Goal: Task Accomplishment & Management: Manage account settings

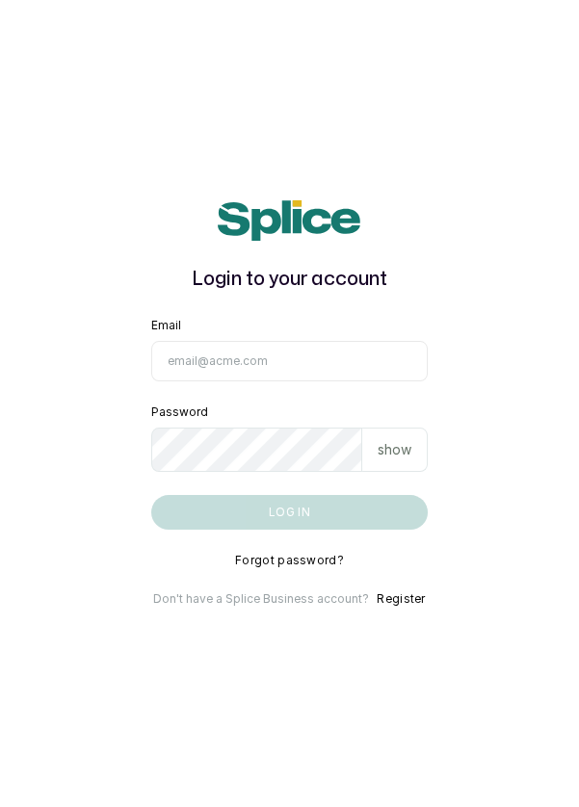
click at [287, 381] on input "Email" at bounding box center [289, 361] width 277 height 40
type input "info@dermaspaceng.com"
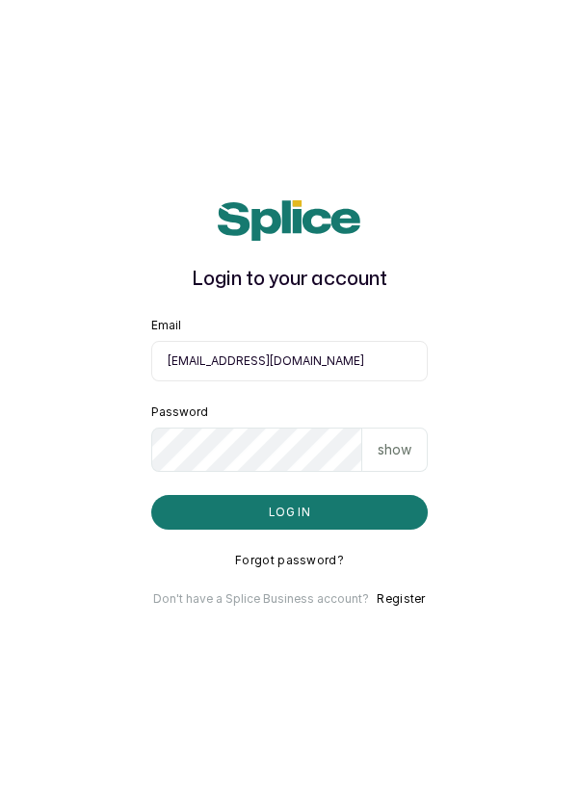
click at [151, 495] on button "Log in" at bounding box center [289, 512] width 277 height 35
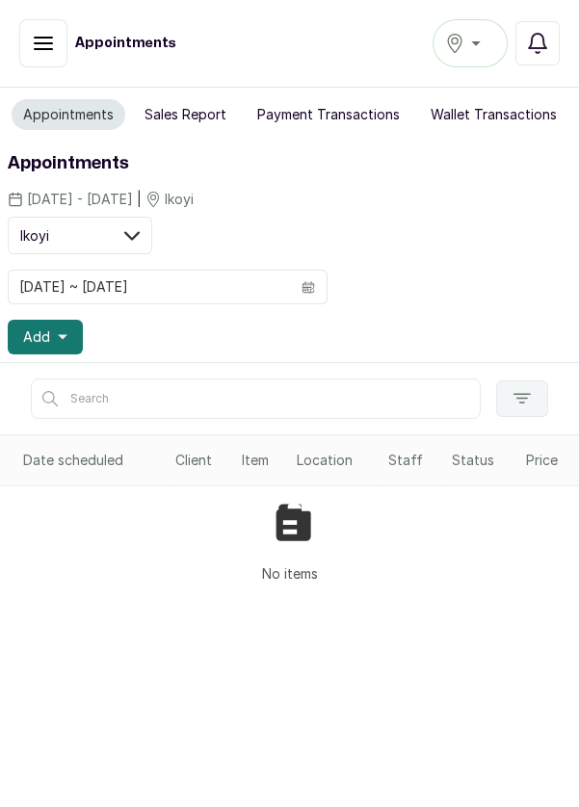
click at [477, 45] on div "Ikoyi" at bounding box center [470, 43] width 50 height 23
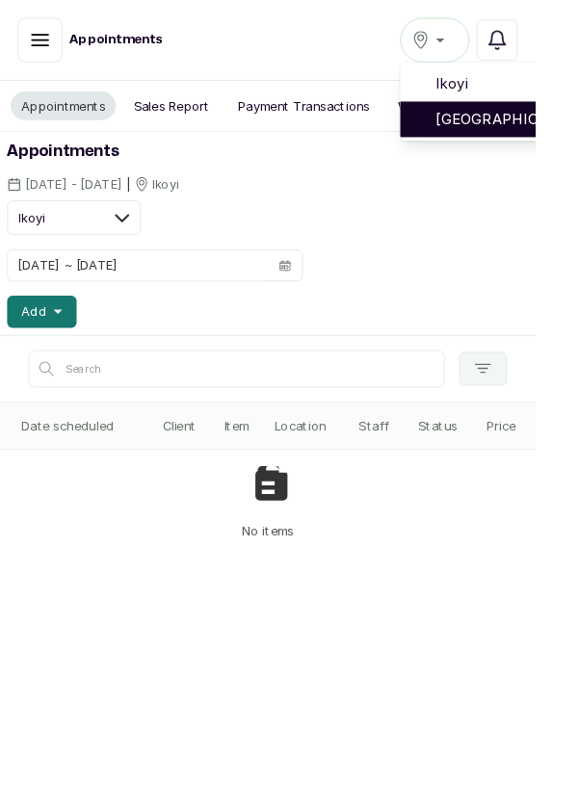
click at [548, 133] on span "Victoria Island" at bounding box center [540, 128] width 139 height 23
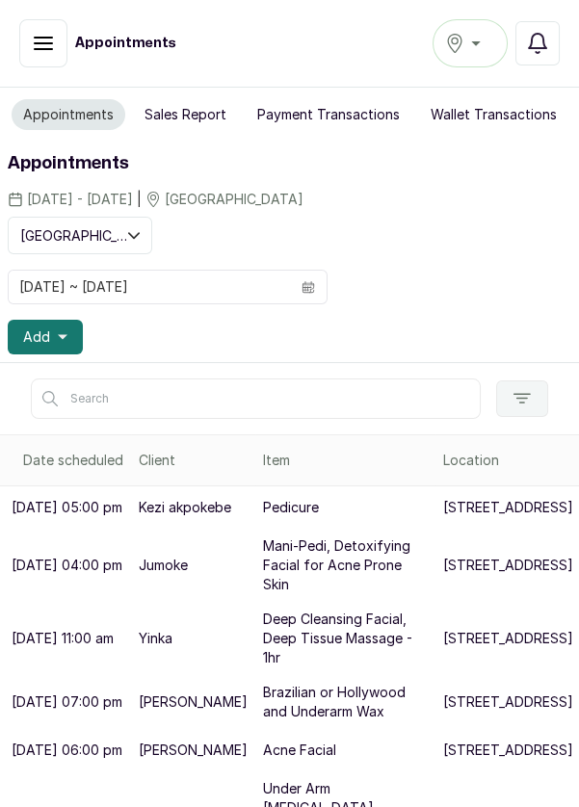
click at [64, 337] on icon "button" at bounding box center [63, 337] width 10 height 10
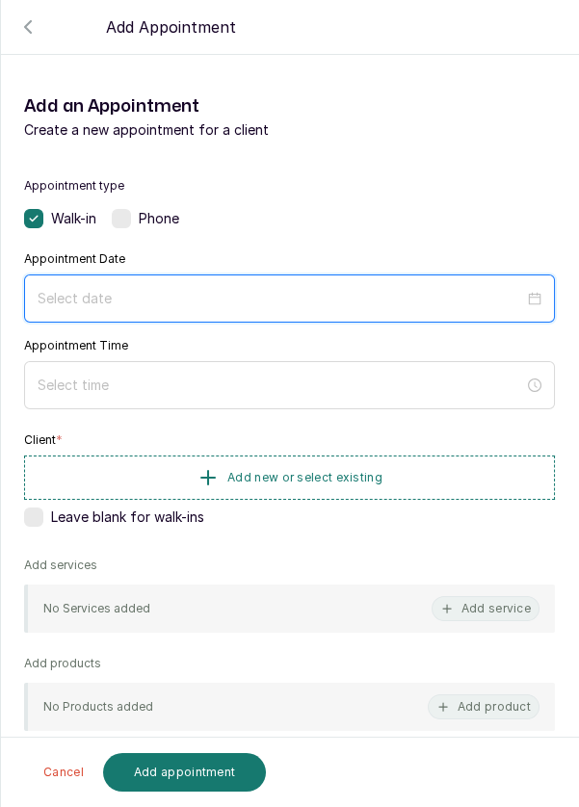
click at [304, 288] on input at bounding box center [281, 298] width 486 height 21
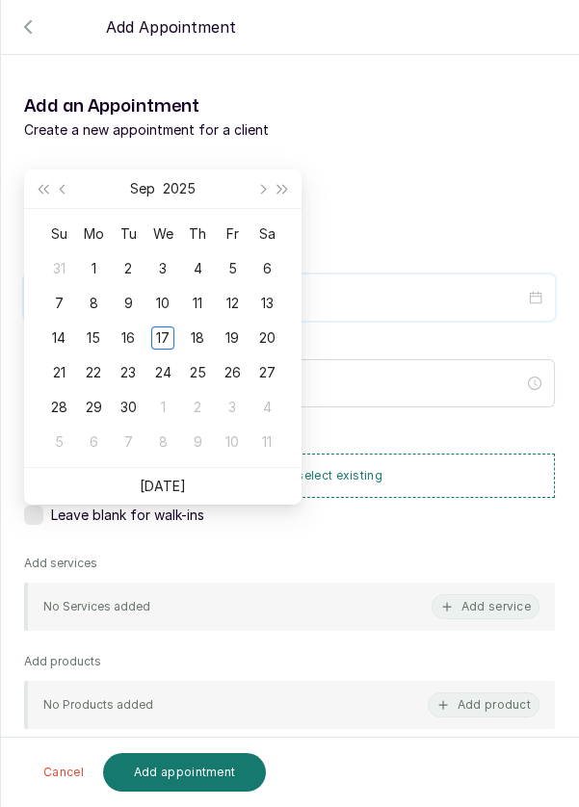
scroll to position [156, 0]
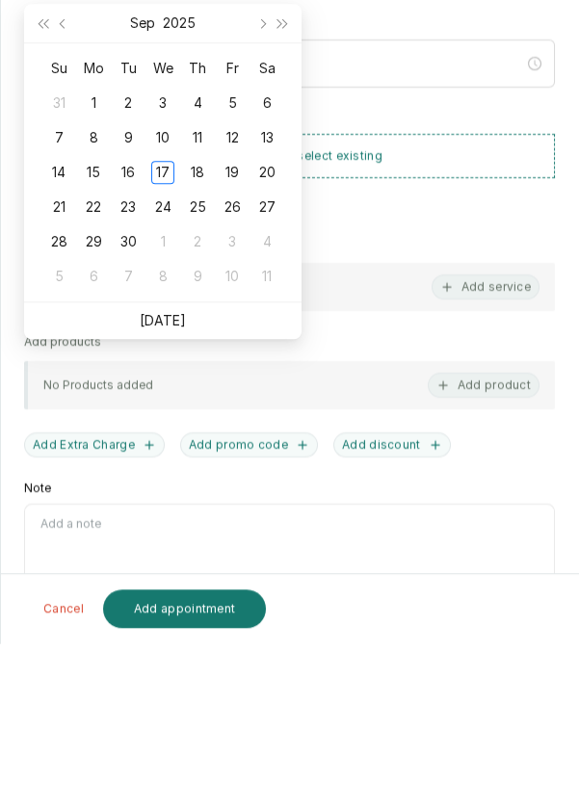
click at [177, 485] on link "Today" at bounding box center [163, 484] width 46 height 16
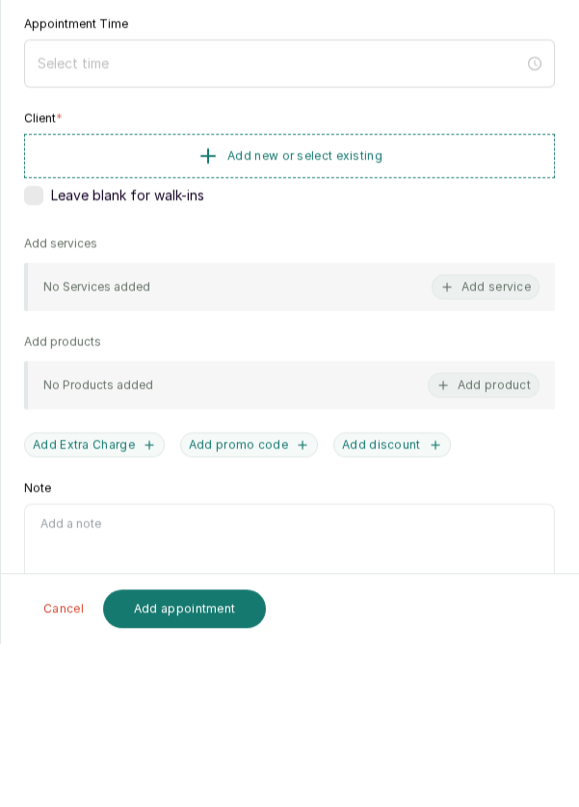
type input "2025/09/17"
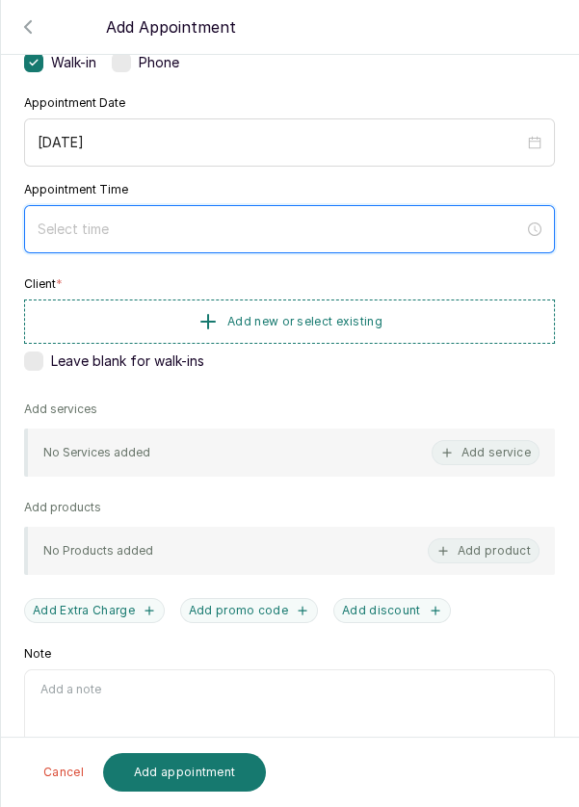
click at [325, 219] on input at bounding box center [281, 229] width 486 height 21
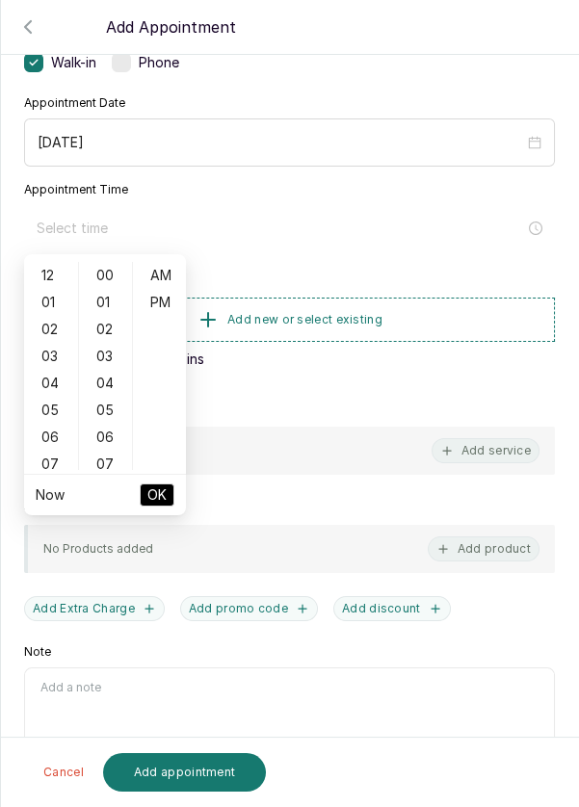
click at [55, 382] on div "04" at bounding box center [51, 383] width 46 height 27
click at [44, 434] on div "10" at bounding box center [51, 438] width 46 height 27
type input "10:00 am"
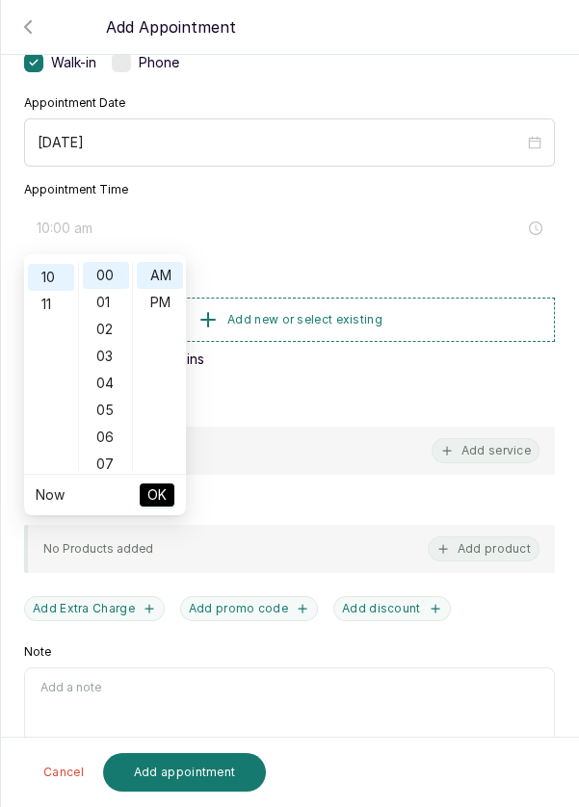
scroll to position [270, 0]
click at [160, 501] on span "OK" at bounding box center [156, 495] width 19 height 37
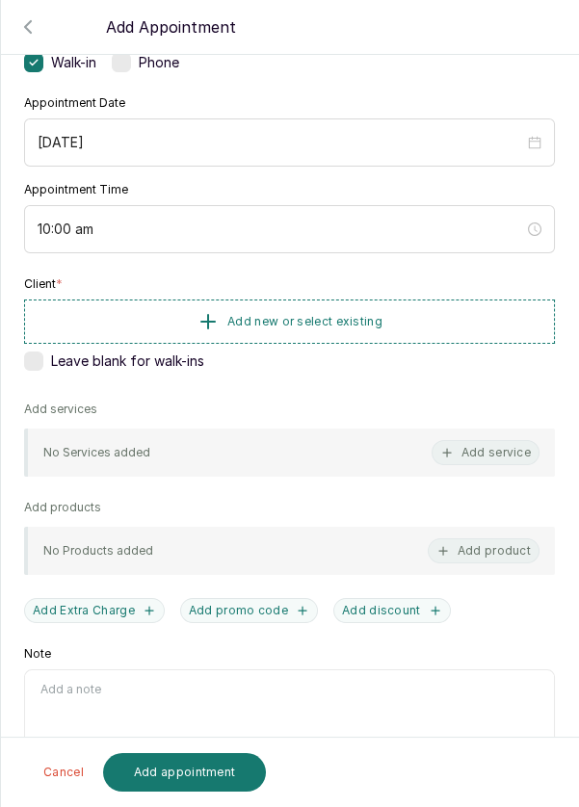
click at [417, 328] on button "Add new or select existing" at bounding box center [289, 321] width 531 height 44
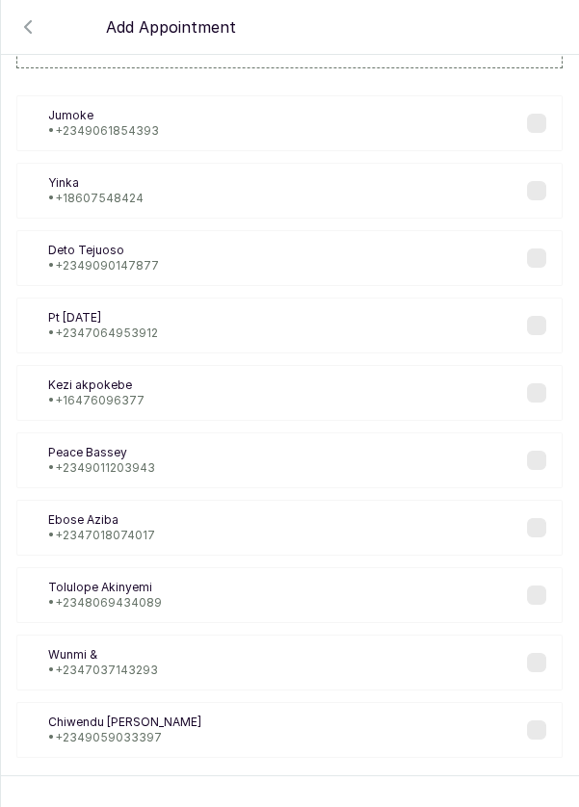
scroll to position [116, 0]
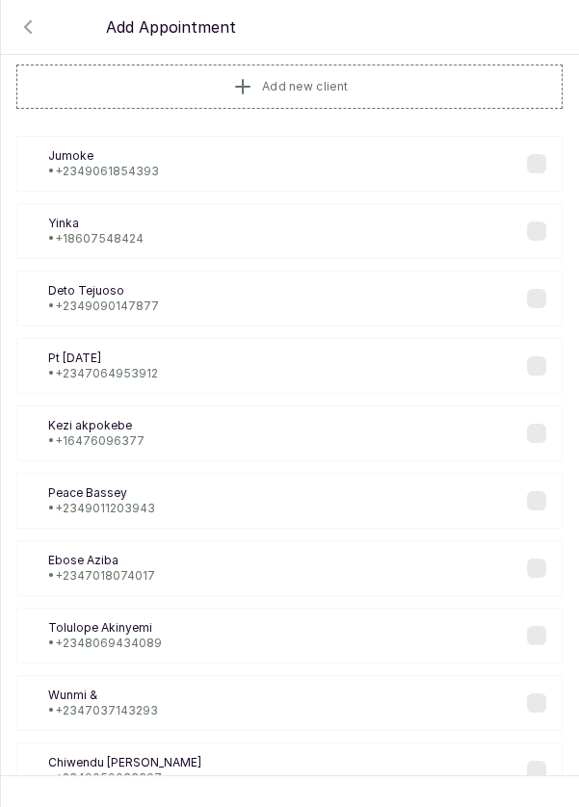
click at [394, 88] on button "Add new client" at bounding box center [289, 87] width 546 height 44
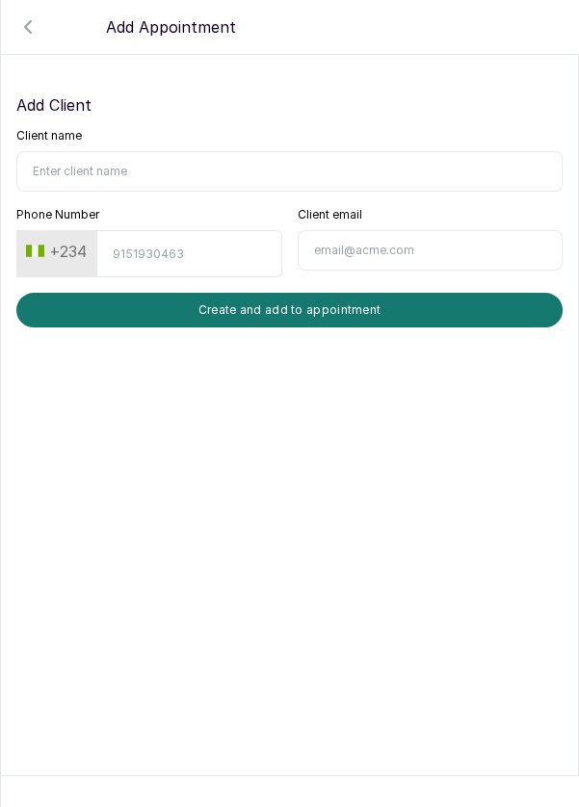
scroll to position [0, 0]
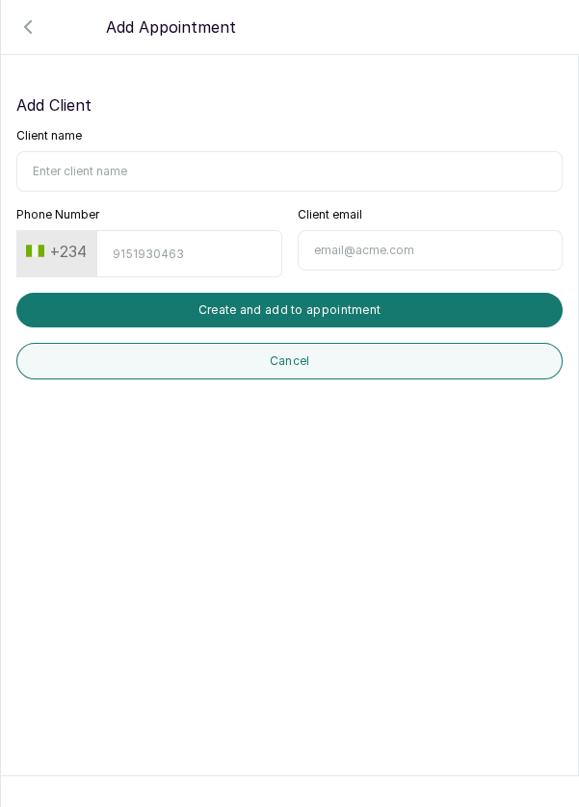
click at [171, 164] on input "Client name" at bounding box center [289, 171] width 546 height 40
type input "Nkechi"
click at [195, 248] on input "Phone Number" at bounding box center [188, 253] width 185 height 47
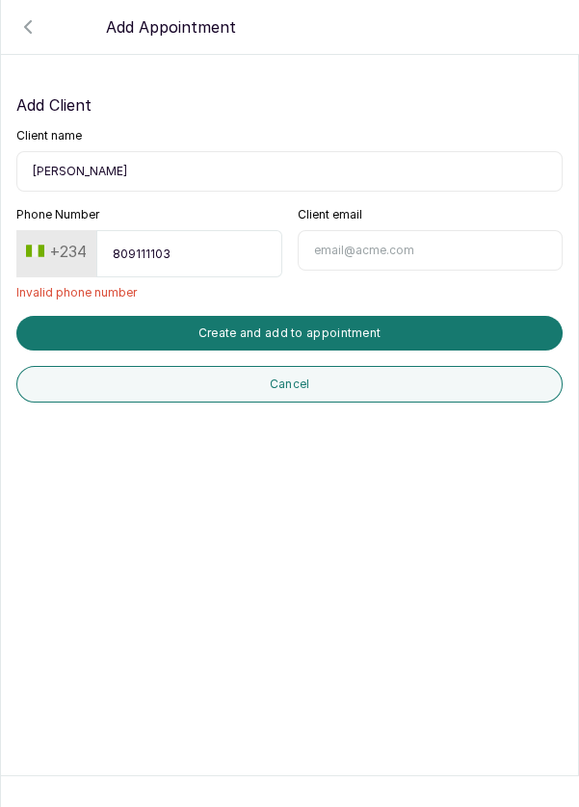
type input "8091111032"
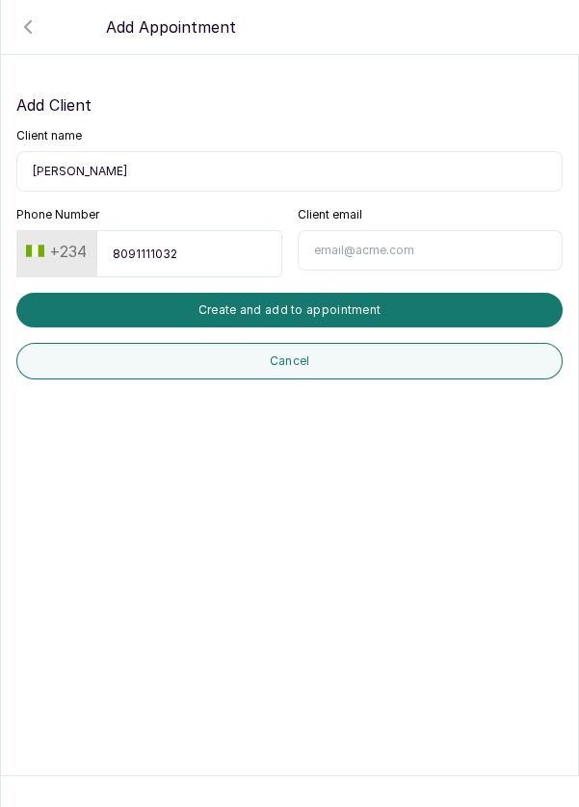
click at [385, 314] on button "Create and add to appointment" at bounding box center [289, 310] width 546 height 35
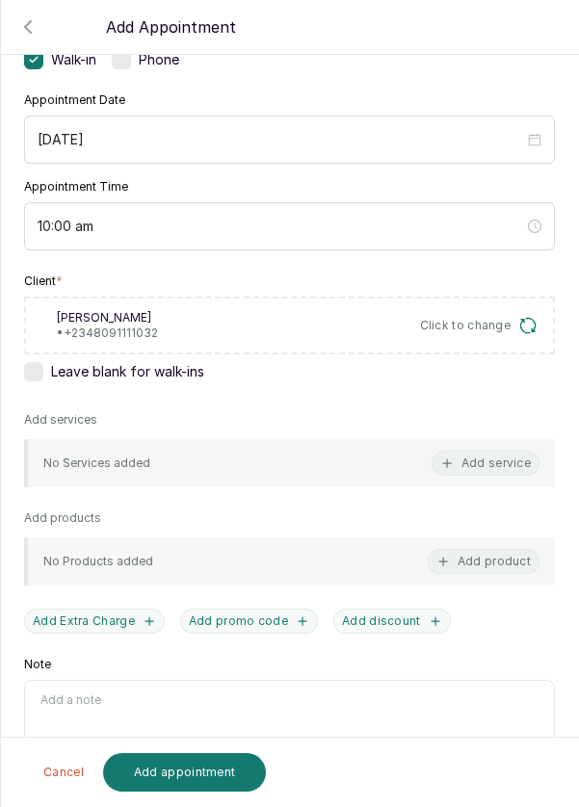
scroll to position [160, 0]
click at [502, 465] on button "Add service" at bounding box center [485, 462] width 108 height 25
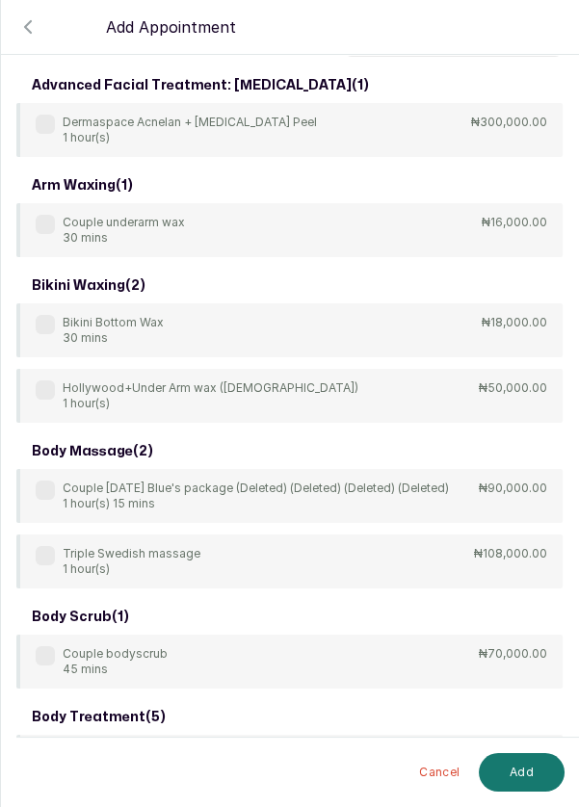
scroll to position [0, 0]
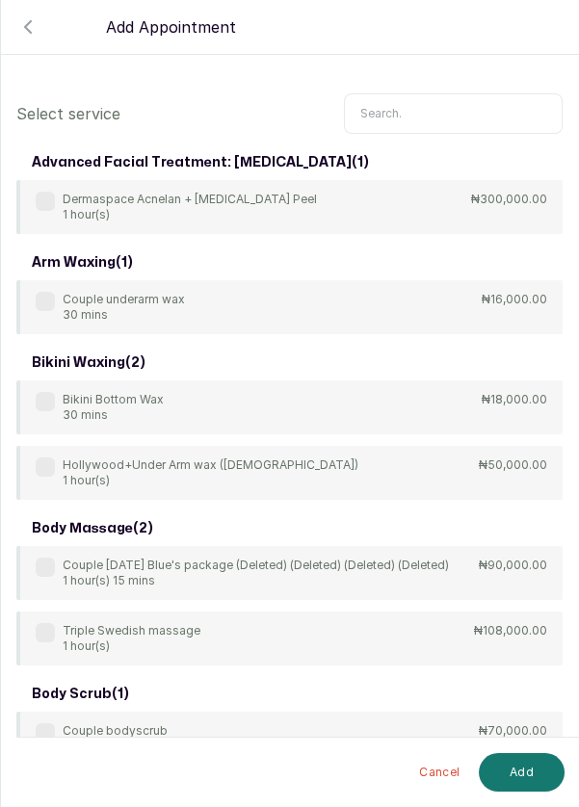
click at [443, 113] on input "text" at bounding box center [453, 113] width 219 height 40
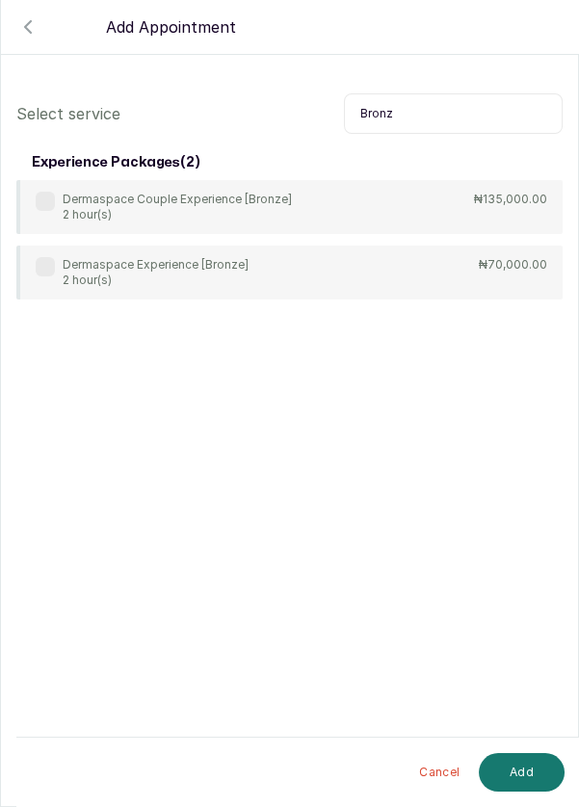
type input "Bronz"
click at [36, 265] on label at bounding box center [45, 266] width 19 height 19
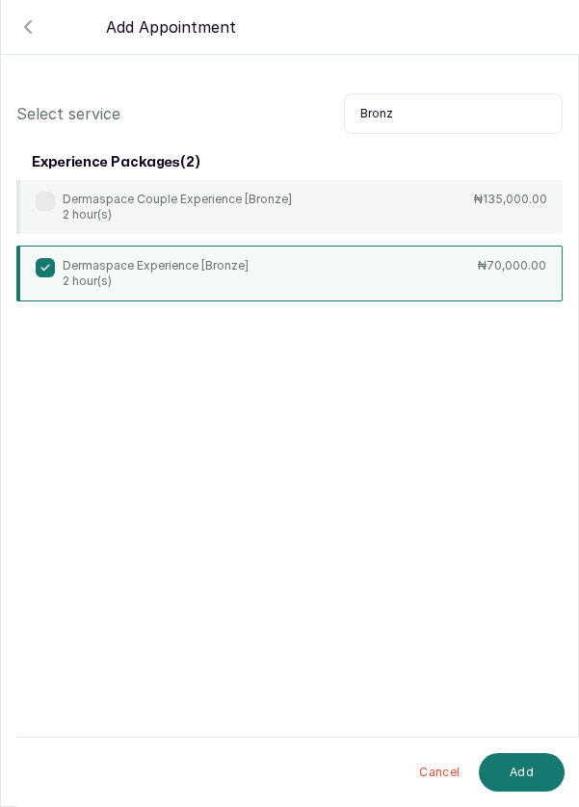
click at [520, 769] on button "Add" at bounding box center [522, 772] width 86 height 39
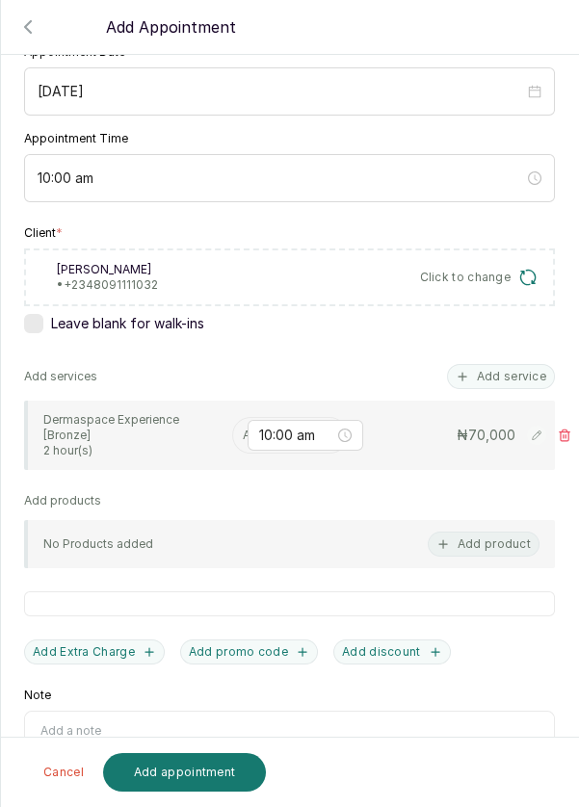
scroll to position [226, 0]
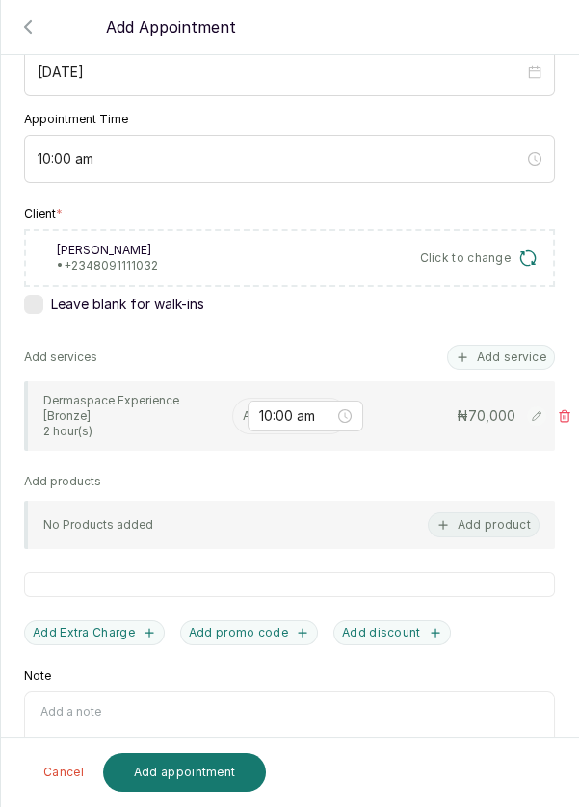
click at [243, 412] on input "text" at bounding box center [244, 415] width 3 height 13
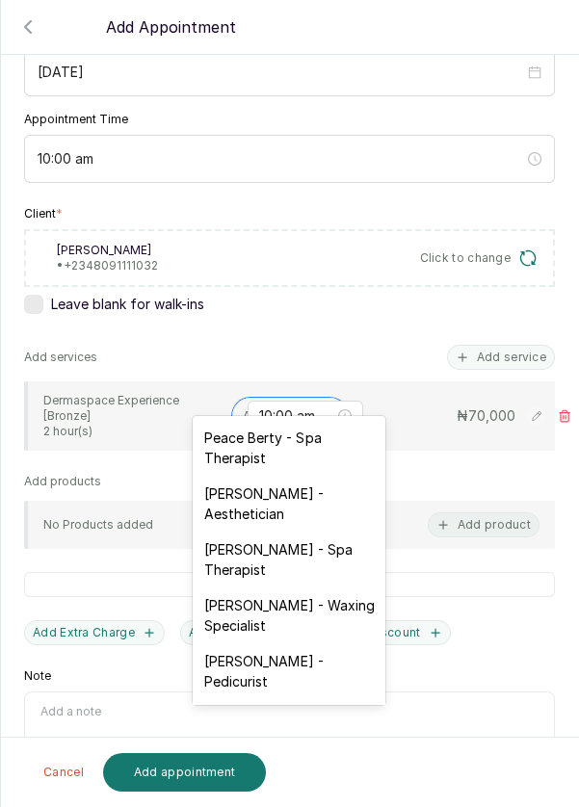
scroll to position [248, 0]
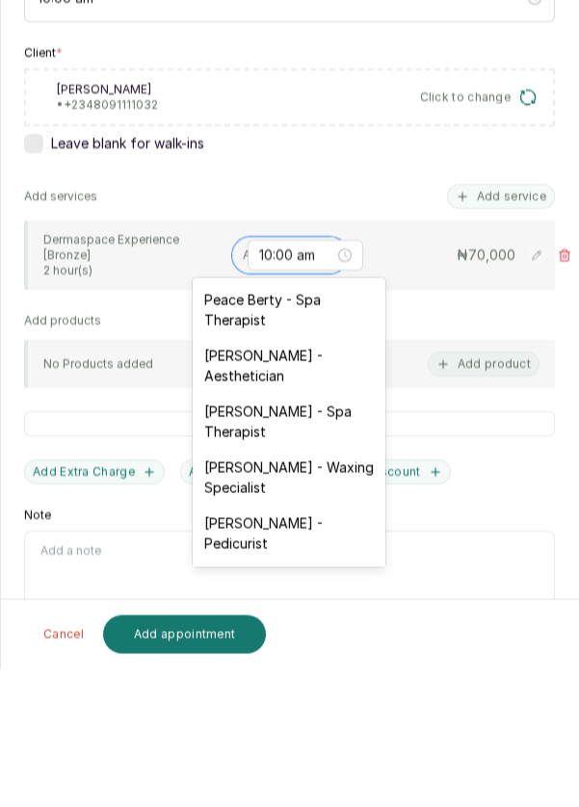
click at [298, 447] on div "Peace Berty - Spa Therapist" at bounding box center [289, 448] width 193 height 56
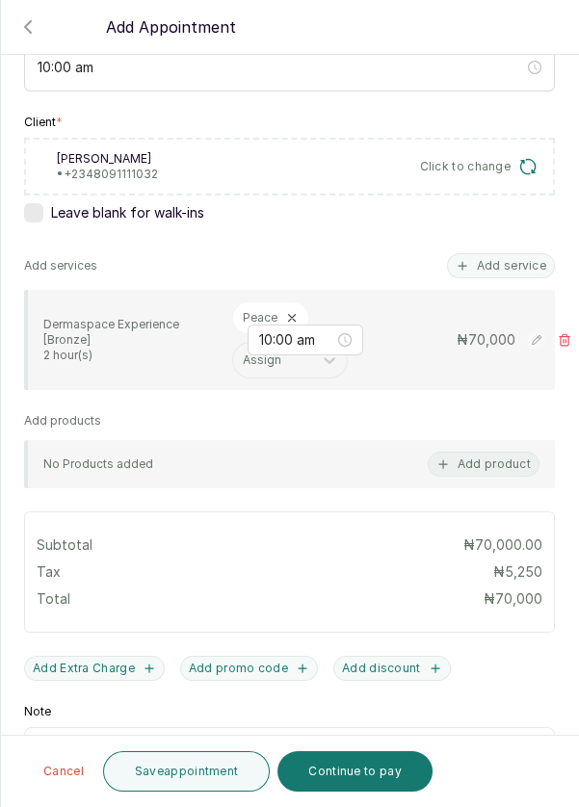
scroll to position [375, 0]
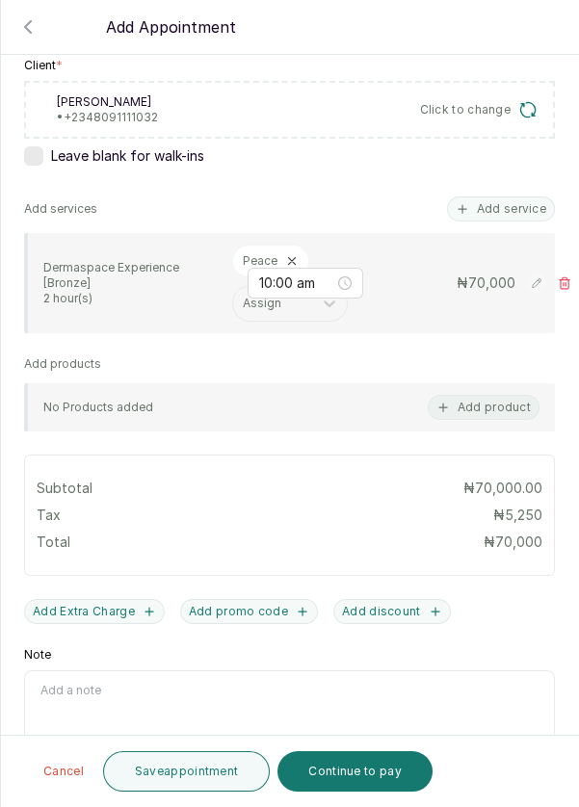
click at [200, 767] on button "Save appointment" at bounding box center [187, 771] width 168 height 40
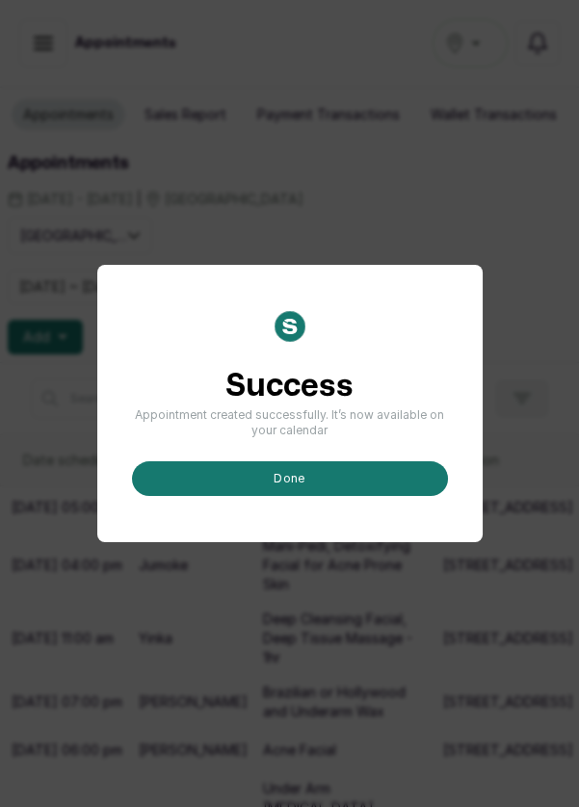
click at [329, 496] on button "done" at bounding box center [290, 478] width 316 height 35
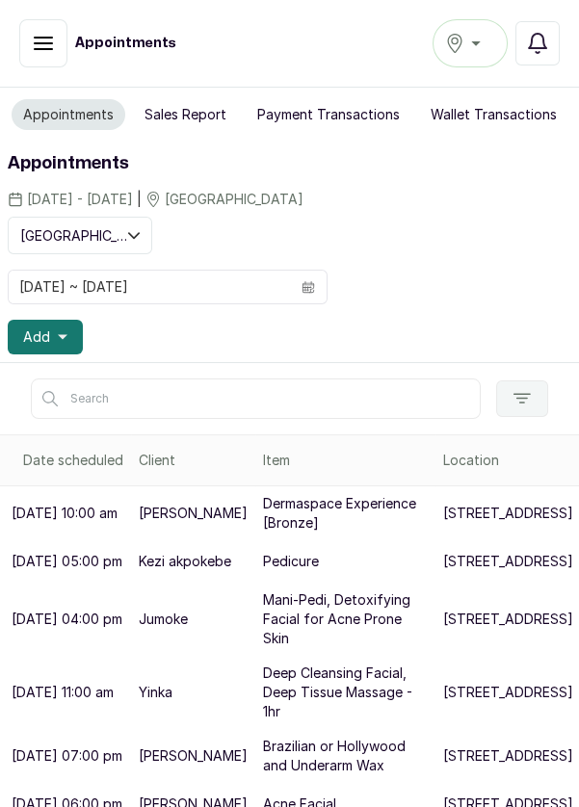
scroll to position [156, 0]
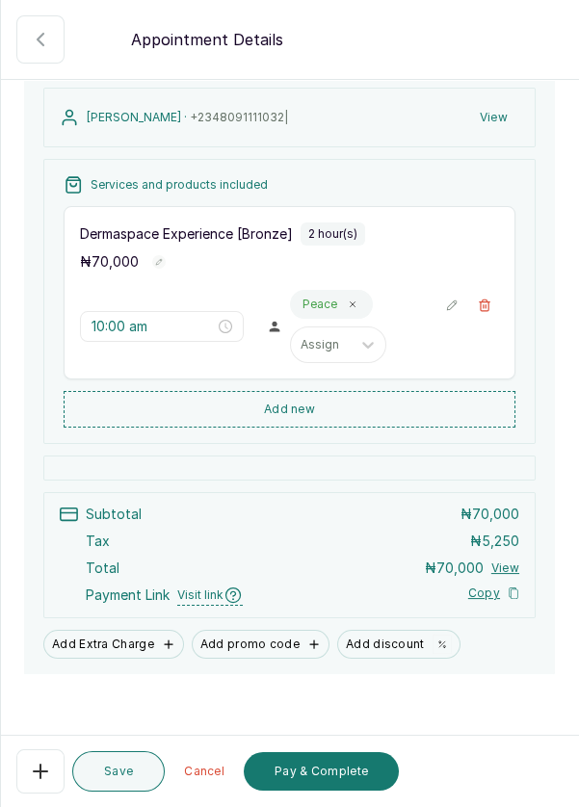
scroll to position [223, 0]
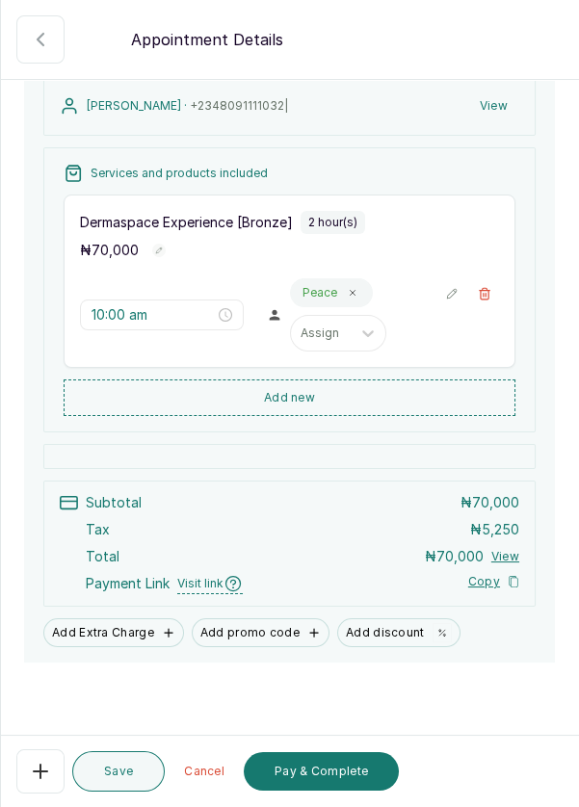
click at [348, 782] on button "Pay & Complete" at bounding box center [321, 771] width 155 height 39
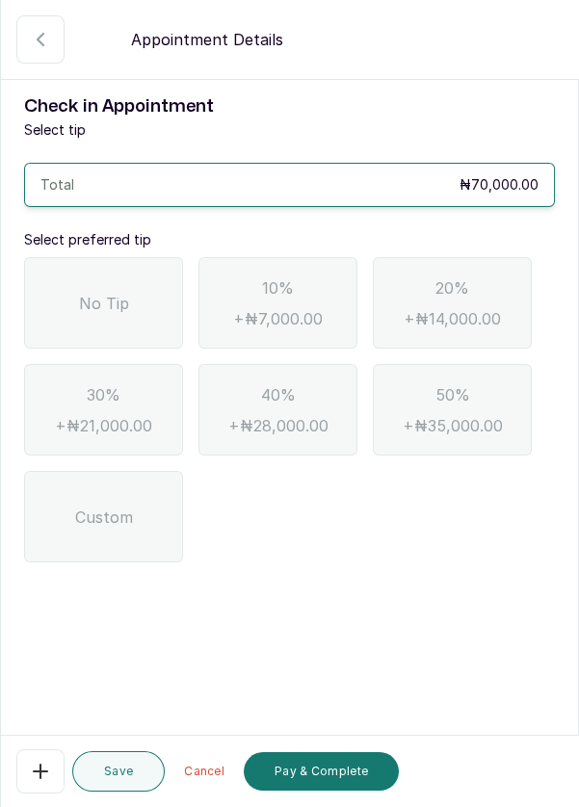
scroll to position [0, 0]
click at [111, 309] on span "No Tip" at bounding box center [104, 303] width 50 height 23
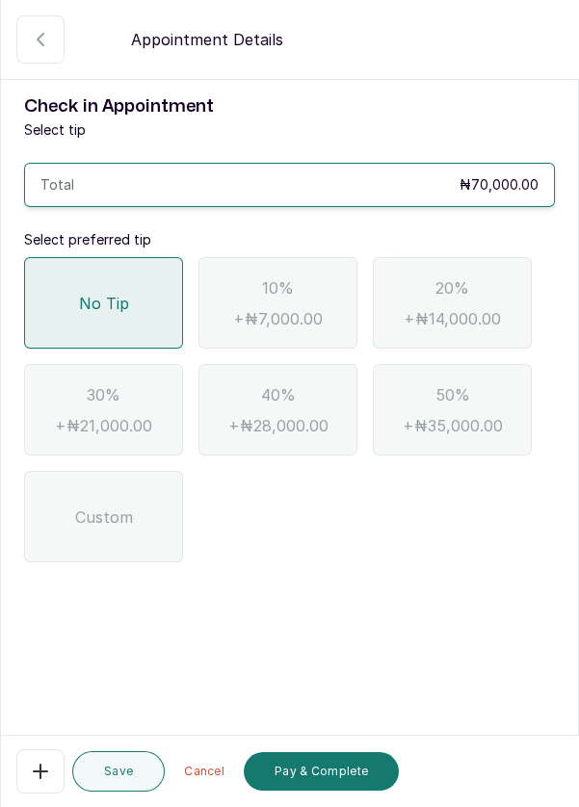
click at [361, 781] on button "Pay & Complete" at bounding box center [321, 771] width 155 height 39
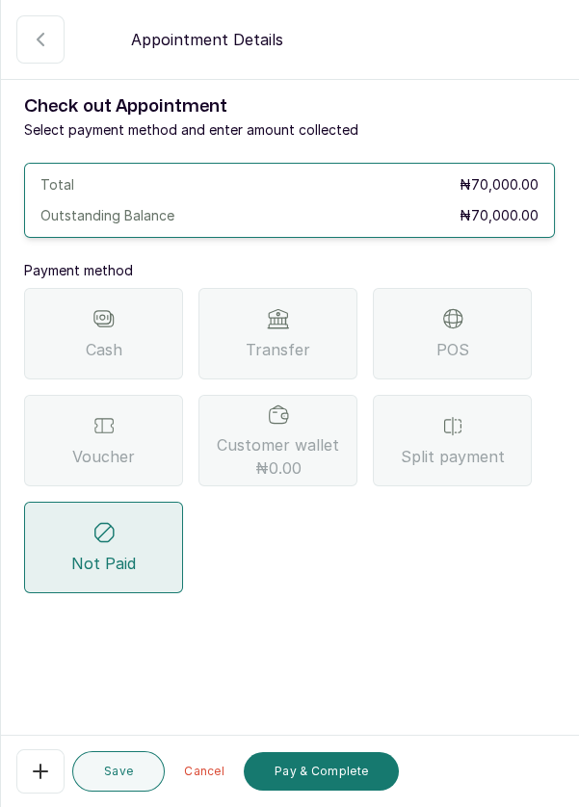
click at [296, 339] on span "Transfer" at bounding box center [278, 349] width 65 height 23
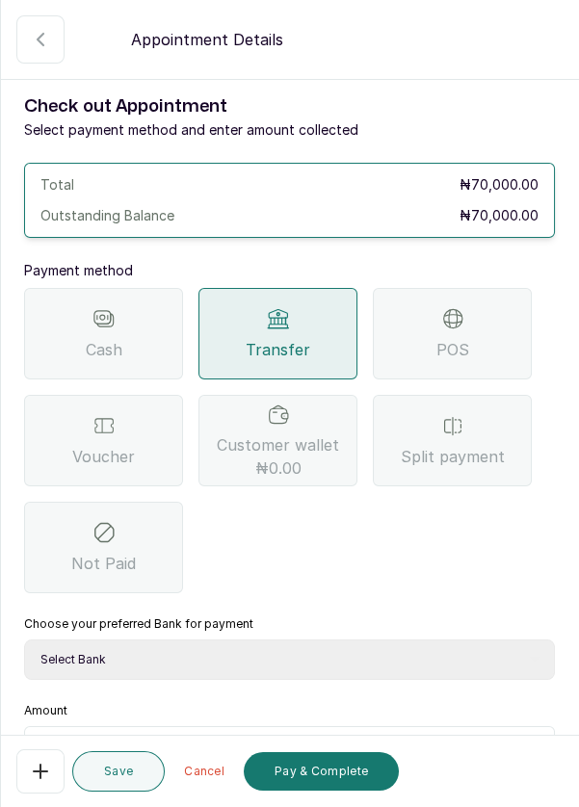
click at [363, 668] on select "Select Bank DERMASPACE ESTHETIC & WELLNESS CENT Sterling Bank DERMASPACEEST/DER…" at bounding box center [289, 659] width 531 height 40
select select "818ea5c0-5b47-4751-8f35-6fc14409c533"
click at [24, 639] on select "Select Bank DERMASPACE ESTHETIC & WELLNESS CENT Sterling Bank DERMASPACEEST/DER…" at bounding box center [289, 659] width 531 height 40
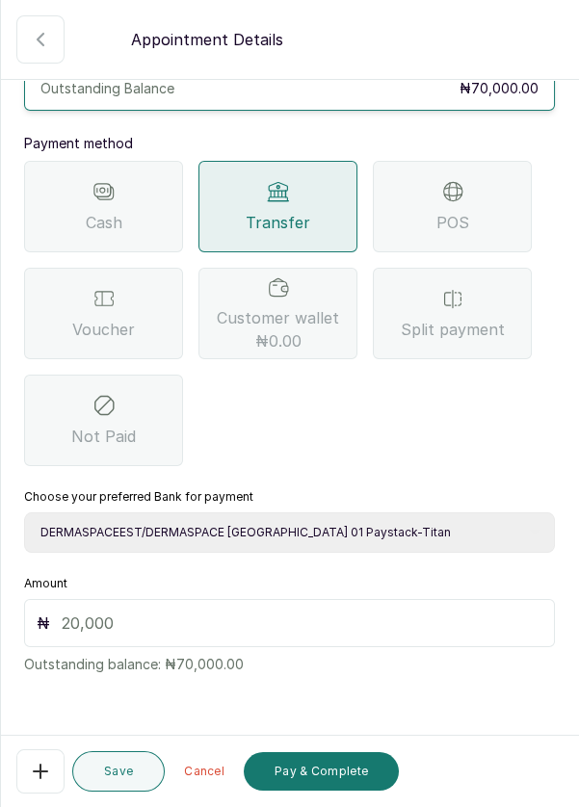
click at [75, 628] on input "text" at bounding box center [302, 622] width 481 height 23
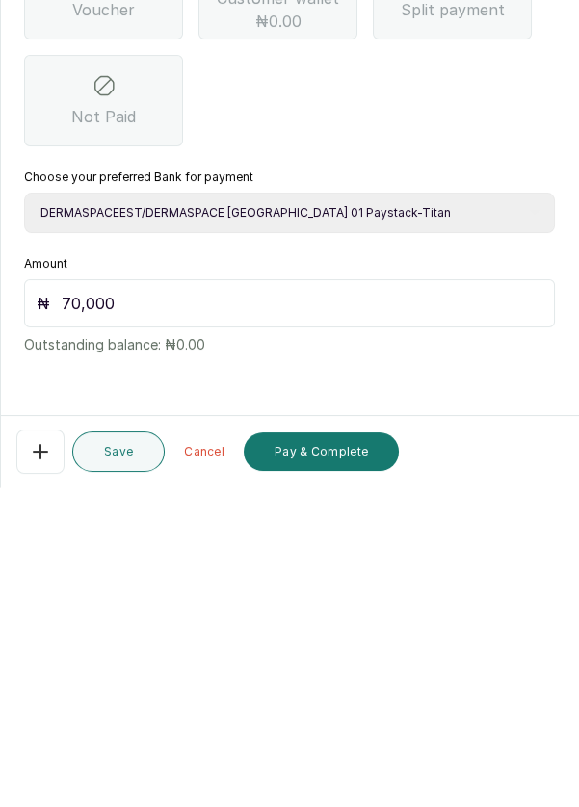
scroll to position [92, 0]
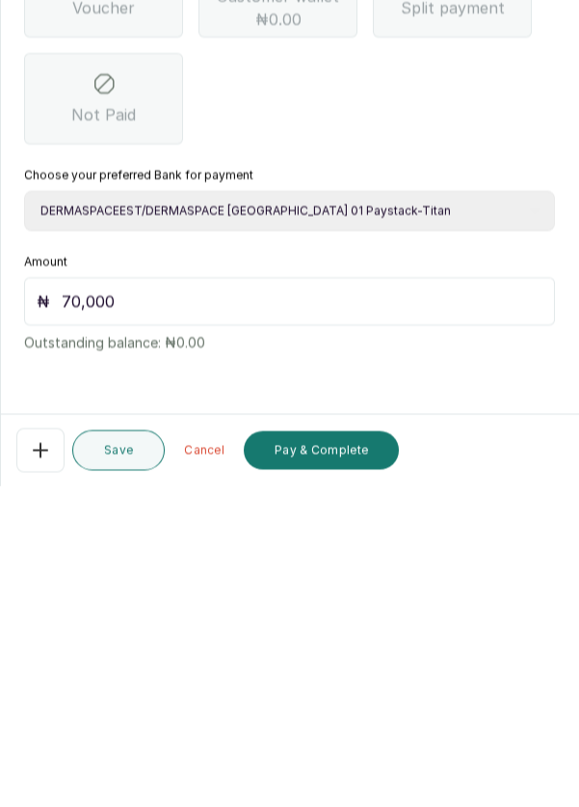
type input "70,000"
click at [348, 772] on button "Pay & Complete" at bounding box center [321, 771] width 155 height 39
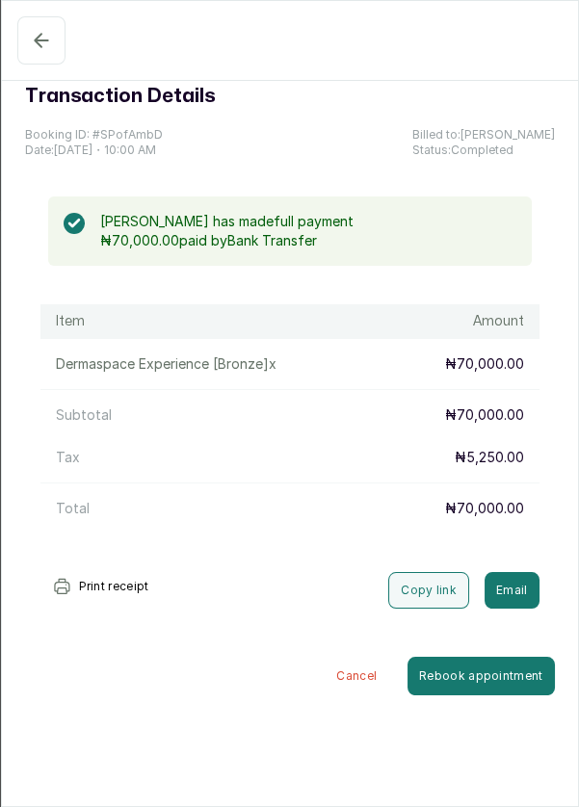
click at [30, 45] on icon "button" at bounding box center [41, 40] width 23 height 23
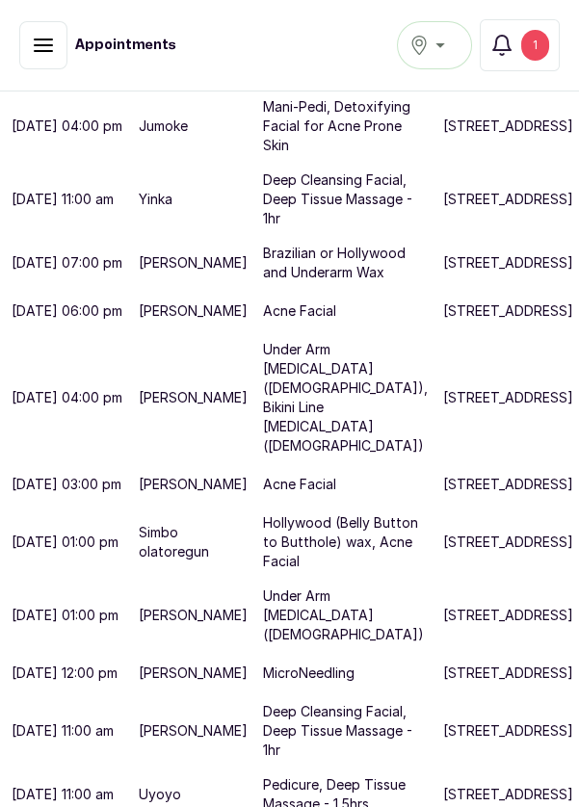
scroll to position [13, 0]
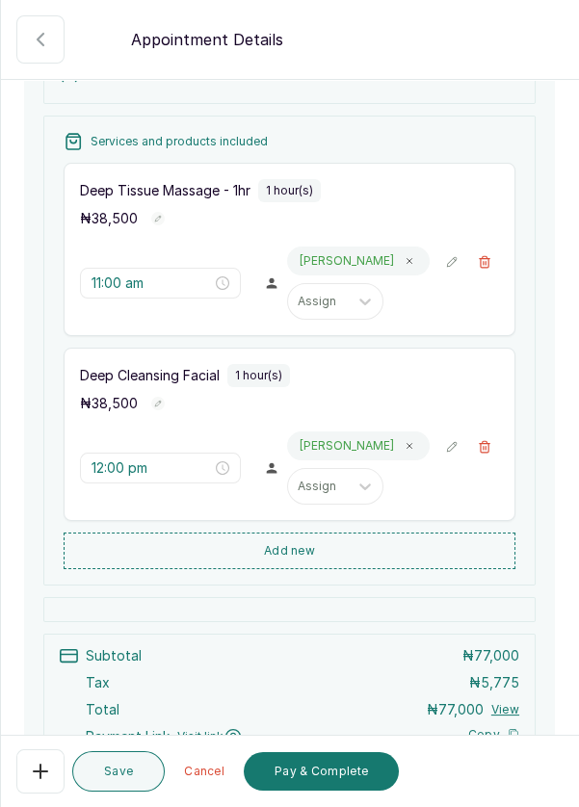
scroll to position [408, 0]
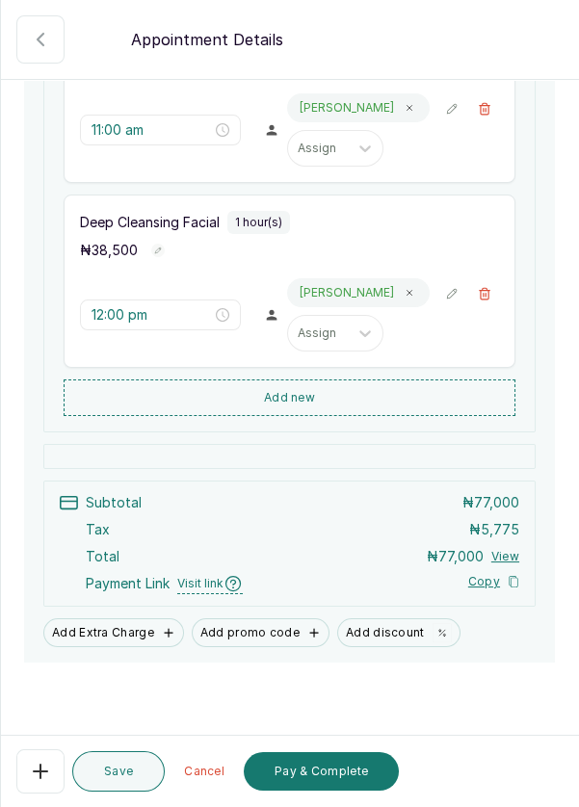
click at [350, 791] on button "Pay & Complete" at bounding box center [321, 771] width 155 height 39
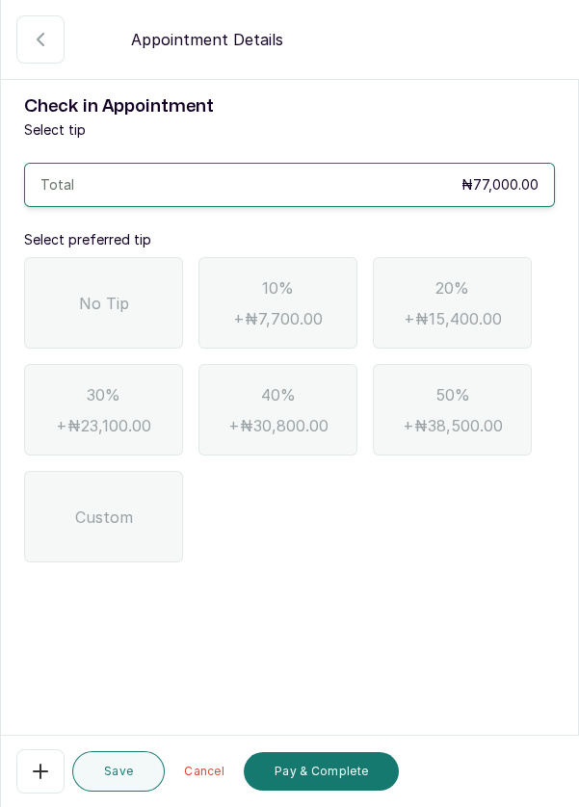
scroll to position [0, 0]
click at [114, 329] on div "No Tip" at bounding box center [103, 302] width 159 height 91
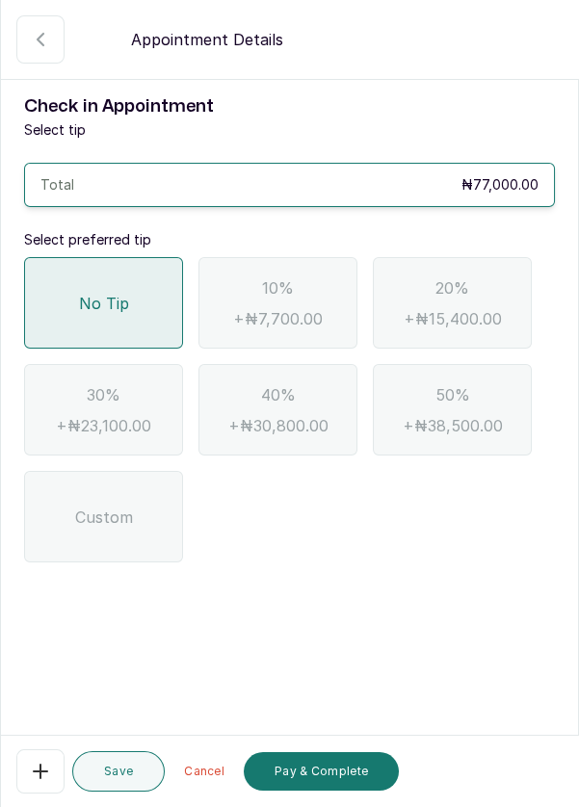
click at [347, 791] on button "Pay & Complete" at bounding box center [321, 771] width 155 height 39
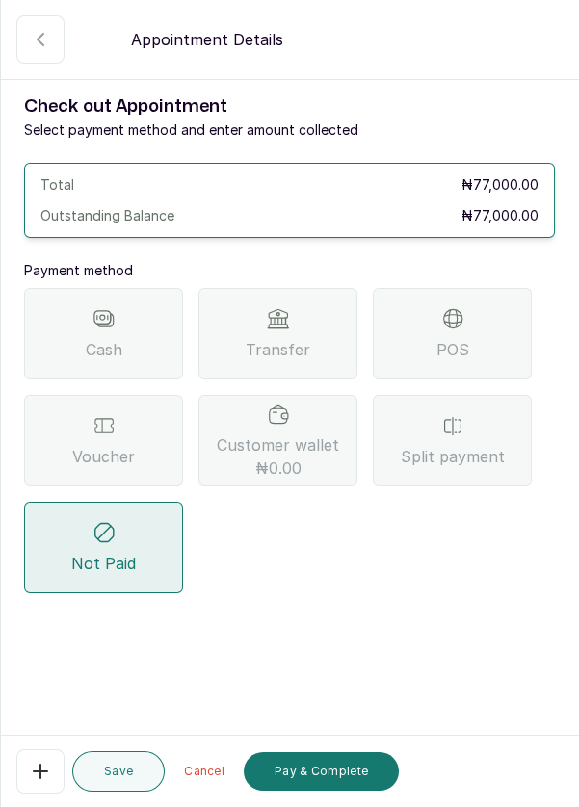
click at [466, 430] on div "Split payment" at bounding box center [452, 440] width 159 height 91
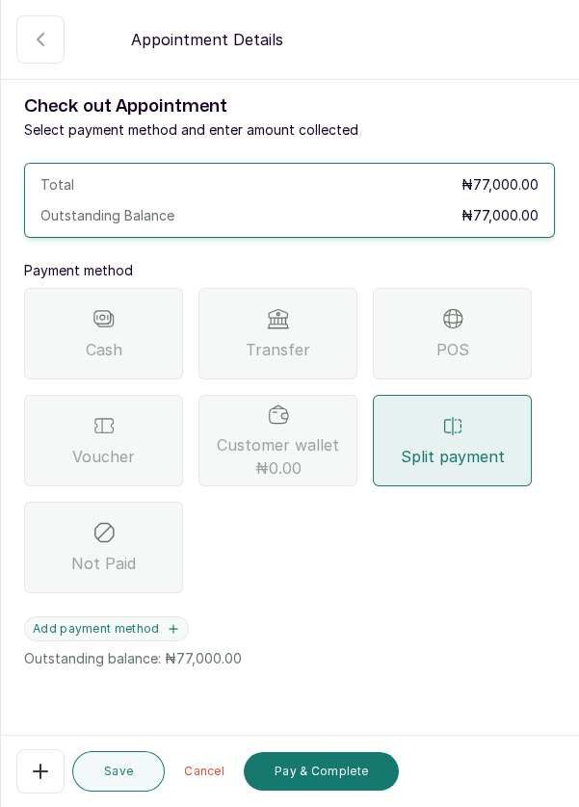
click at [169, 628] on icon "button" at bounding box center [173, 629] width 8 height 8
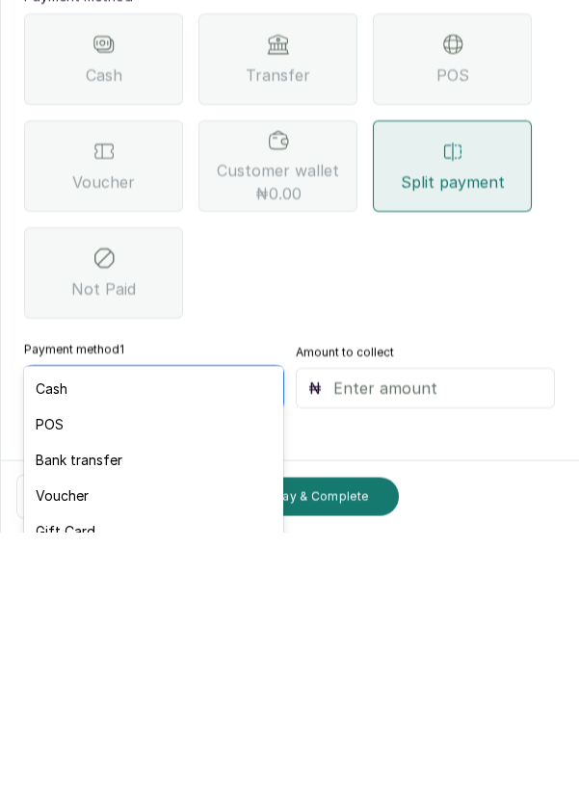
scroll to position [92, 0]
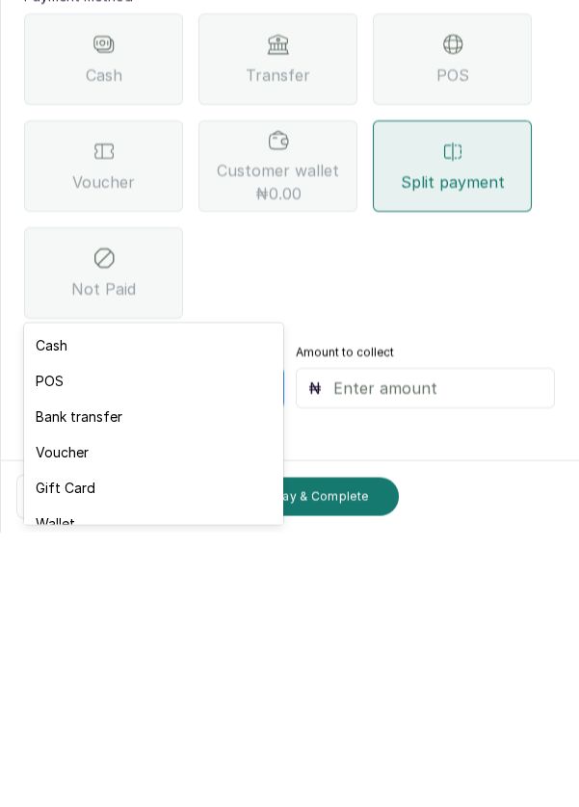
click at [91, 715] on div "Voucher" at bounding box center [153, 727] width 258 height 36
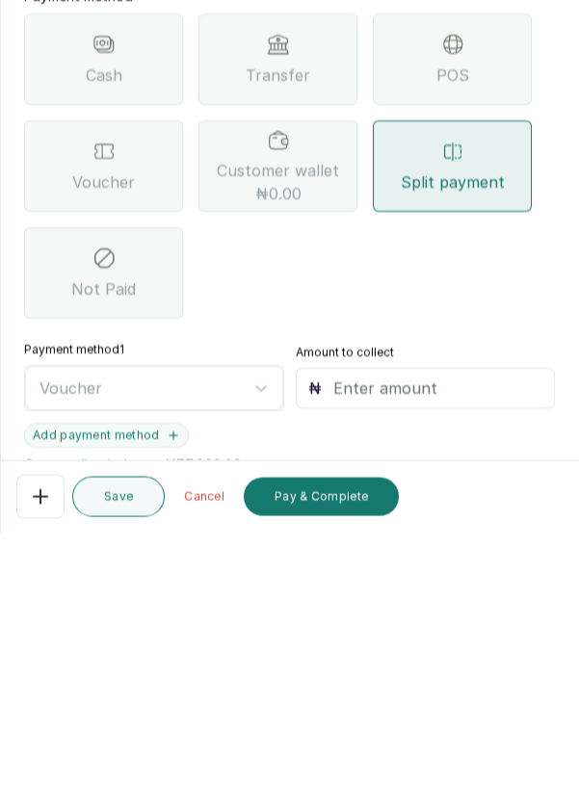
scroll to position [13, 0]
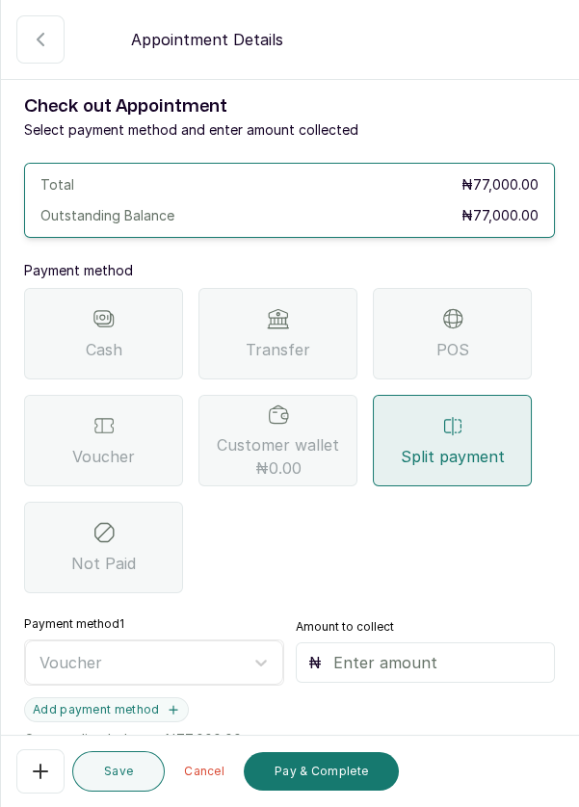
click at [418, 651] on input "text" at bounding box center [438, 662] width 210 height 23
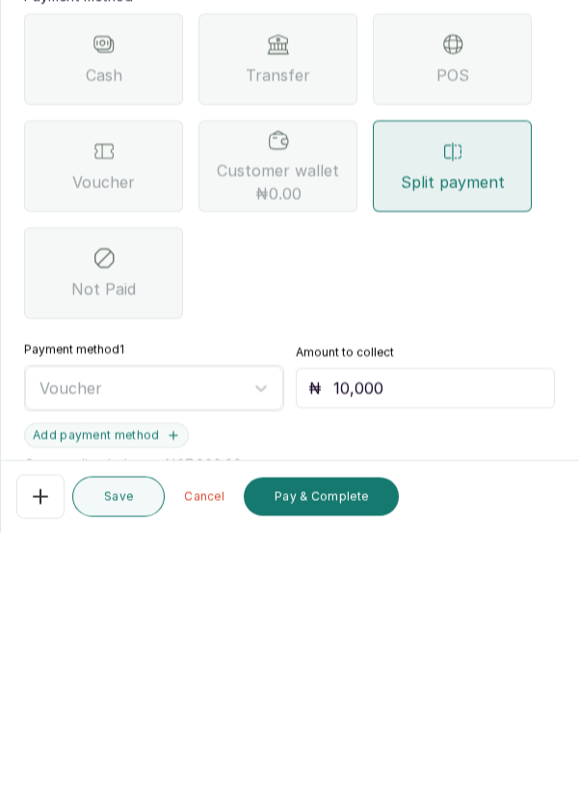
type input "10,000"
click at [175, 703] on icon "button" at bounding box center [173, 709] width 13 height 13
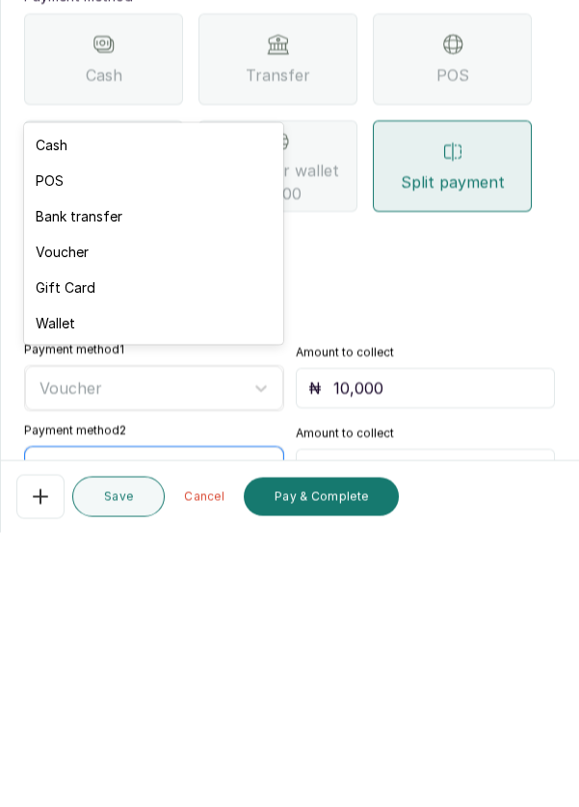
click at [130, 485] on div "Bank transfer" at bounding box center [153, 491] width 258 height 36
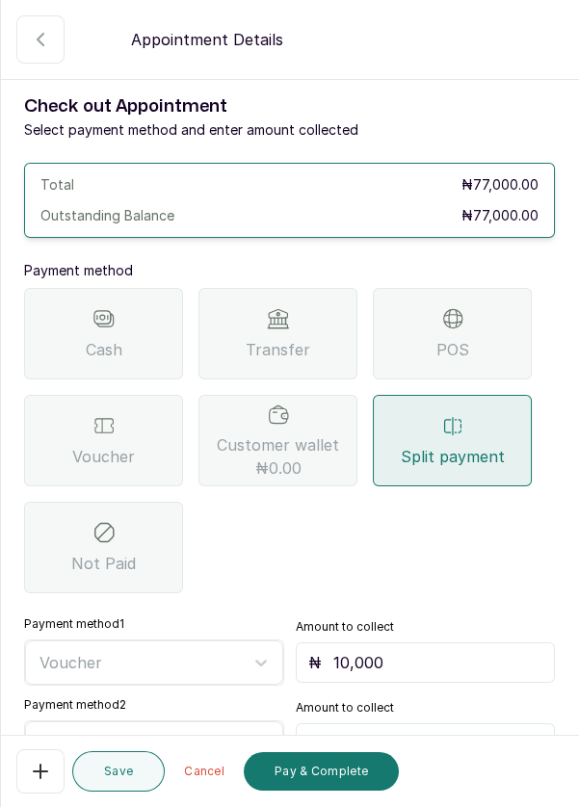
click at [435, 732] on input "text" at bounding box center [438, 743] width 210 height 23
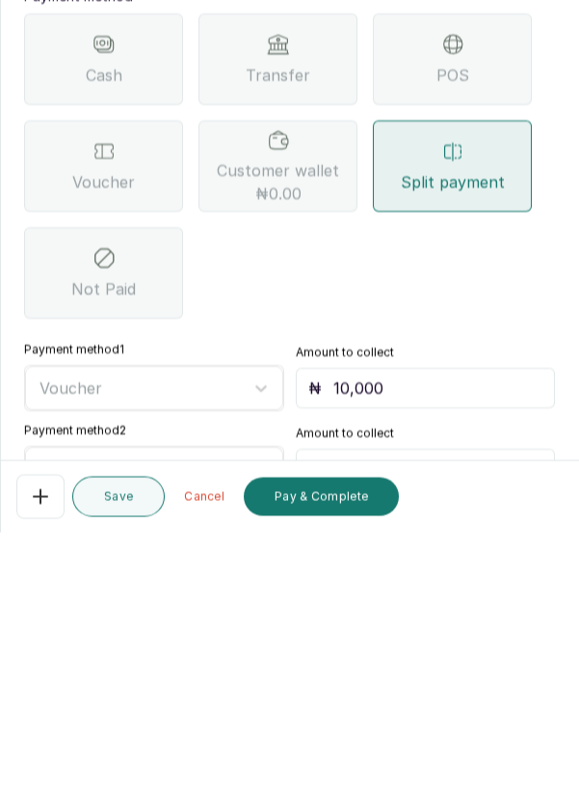
type input "67"
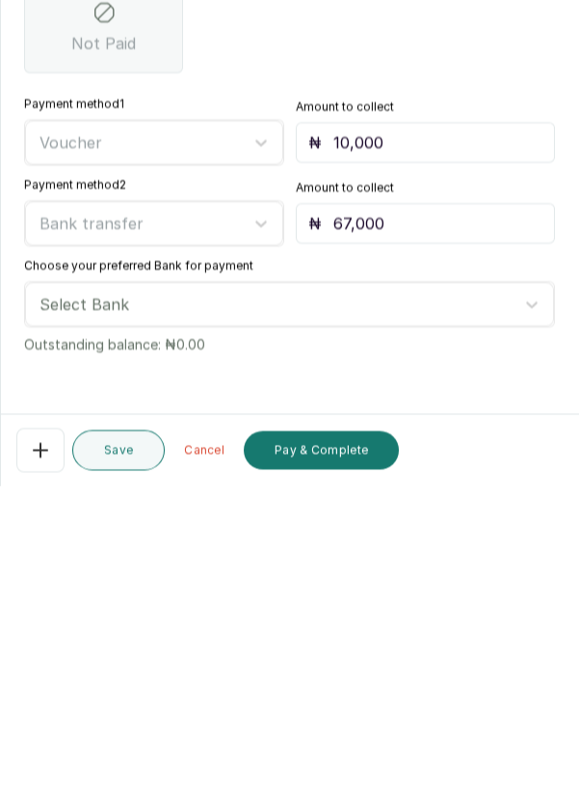
type input "67,000"
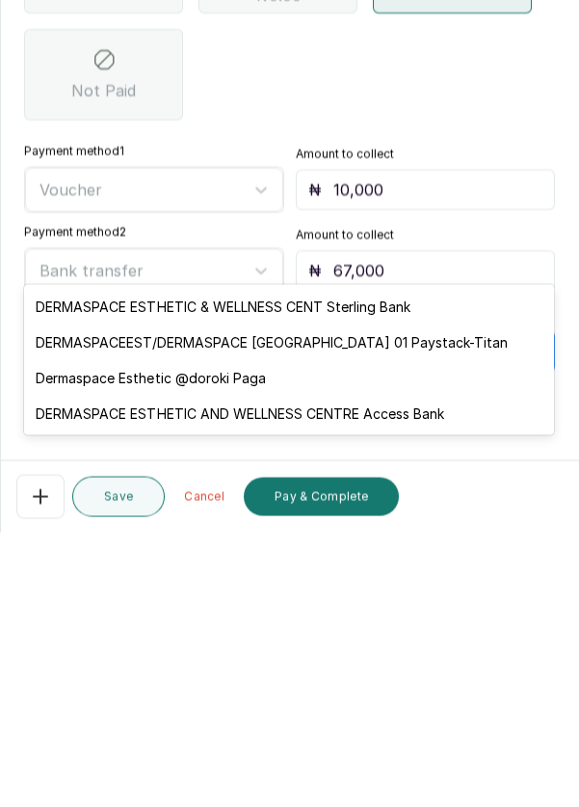
click at [492, 616] on div "DERMASPACEEST/DERMASPACE VICTORIA ISLAND 01 Paystack-Titan" at bounding box center [289, 617] width 530 height 36
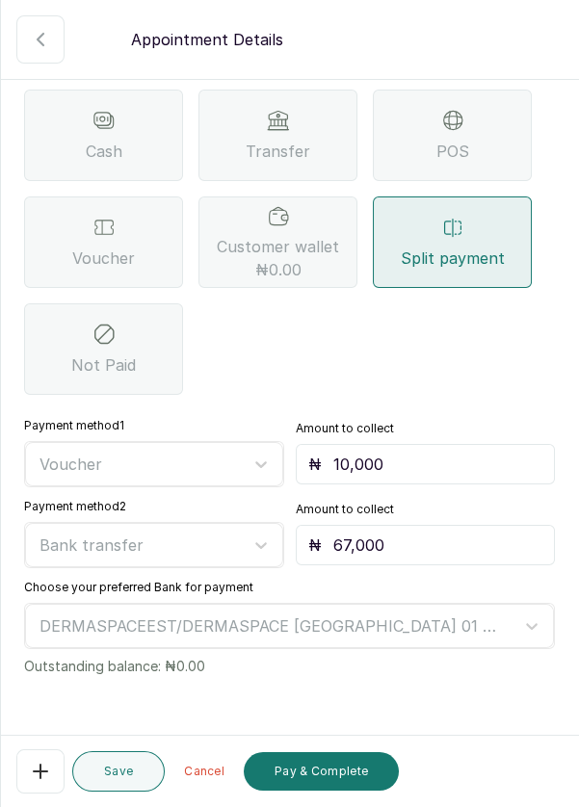
click at [352, 773] on button "Pay & Complete" at bounding box center [321, 771] width 155 height 39
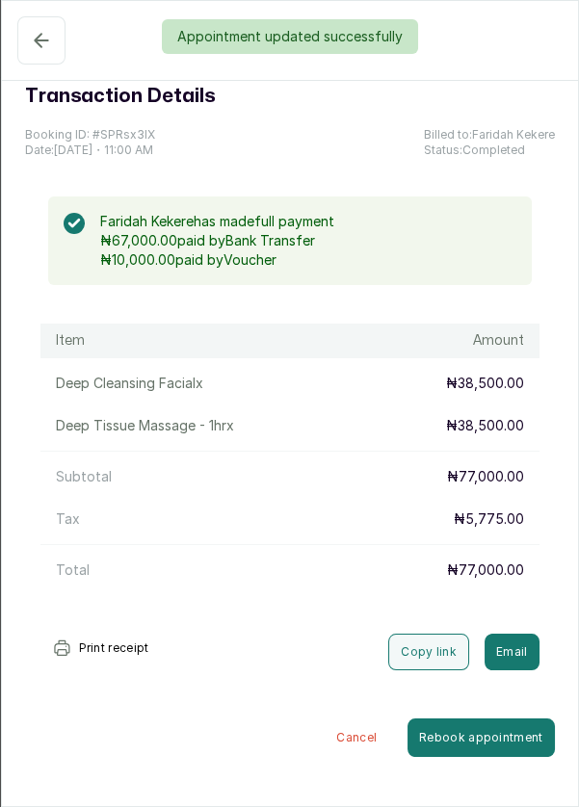
click at [40, 34] on div "Appointment updated successfully" at bounding box center [289, 36] width 579 height 35
click at [36, 32] on div "Appointment updated successfully" at bounding box center [289, 36] width 579 height 35
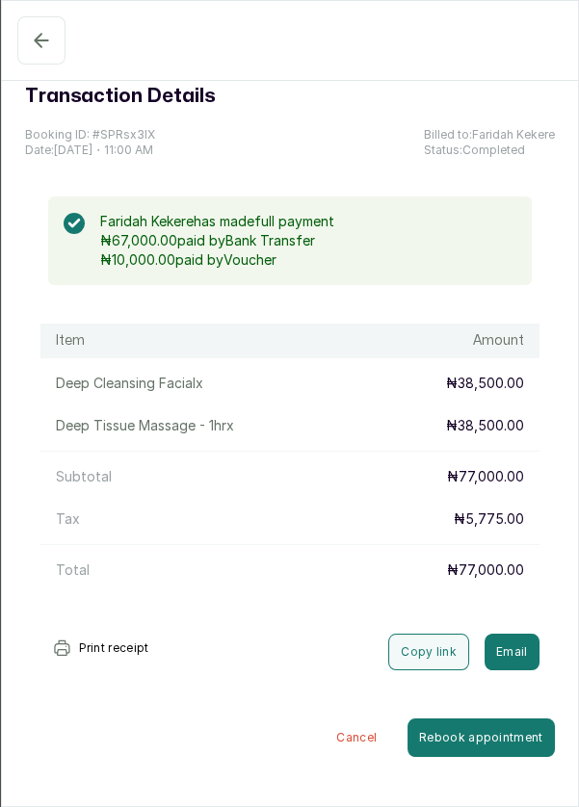
click at [43, 29] on icon "button" at bounding box center [41, 40] width 23 height 23
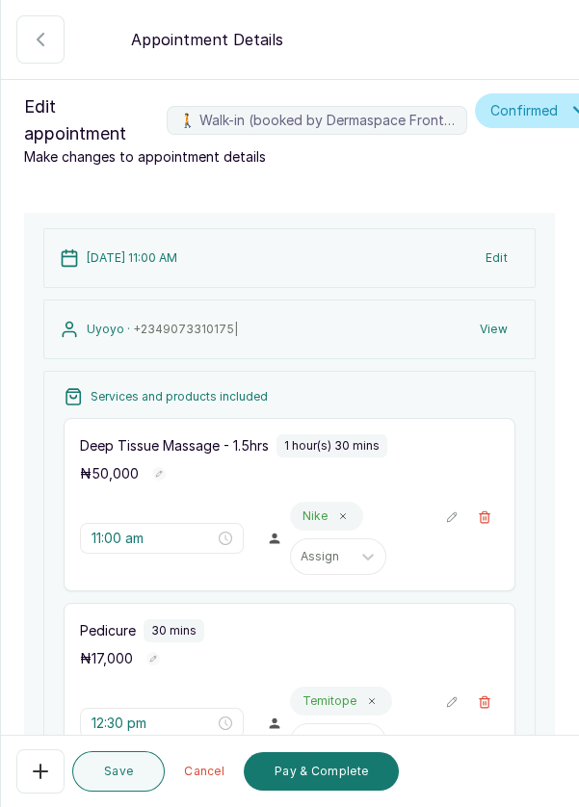
scroll to position [405, 0]
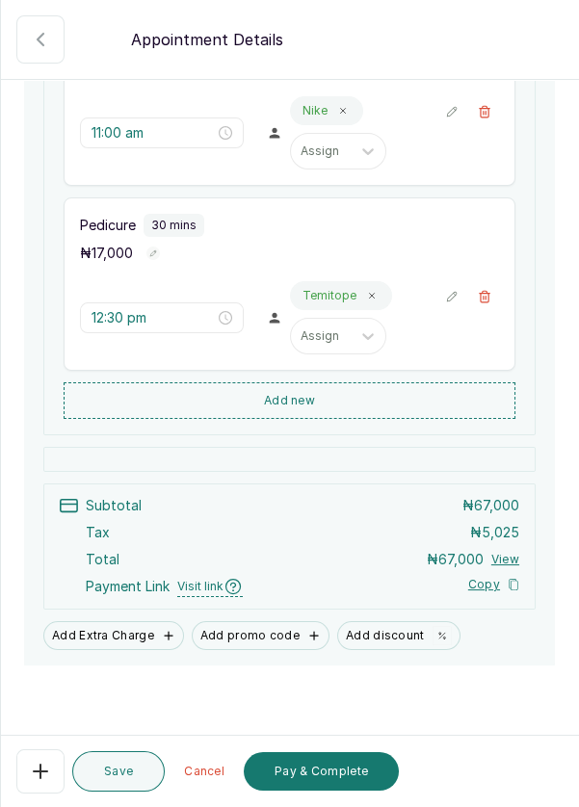
click at [346, 791] on button "Pay & Complete" at bounding box center [321, 771] width 155 height 39
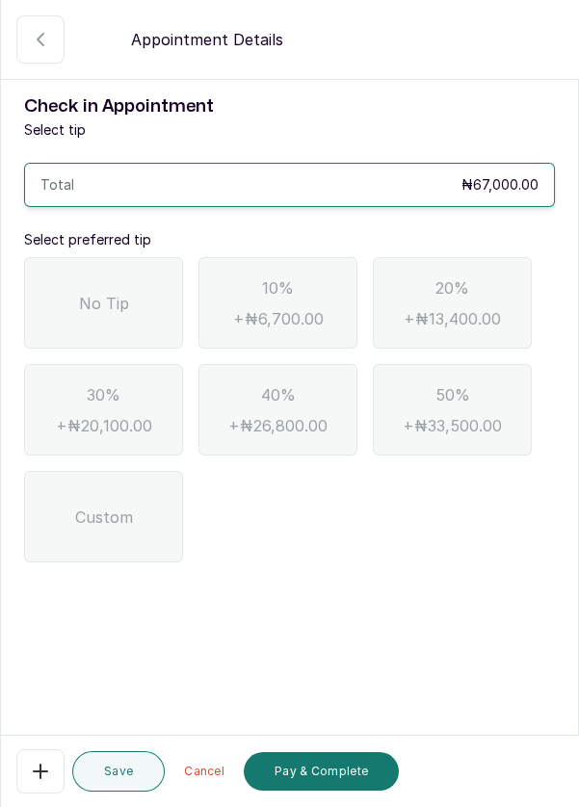
scroll to position [0, 0]
click at [90, 300] on span "No Tip" at bounding box center [104, 303] width 50 height 23
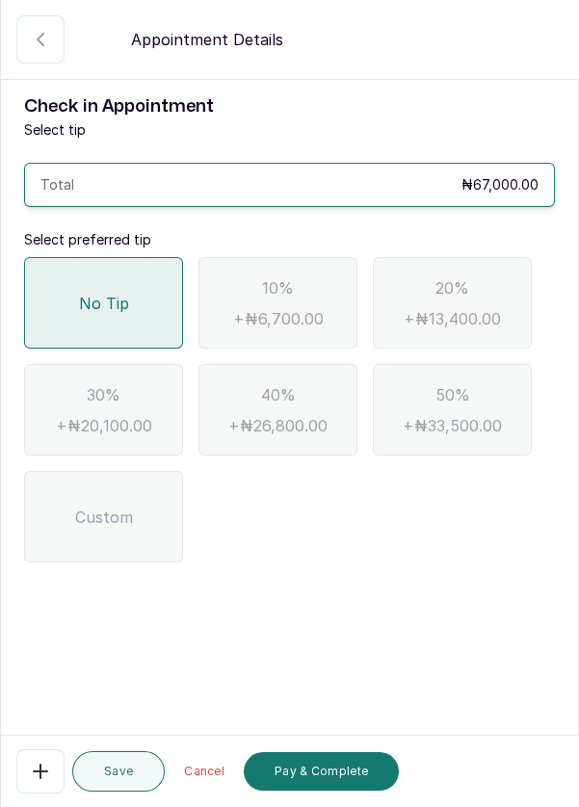
click at [349, 791] on button "Pay & Complete" at bounding box center [321, 771] width 155 height 39
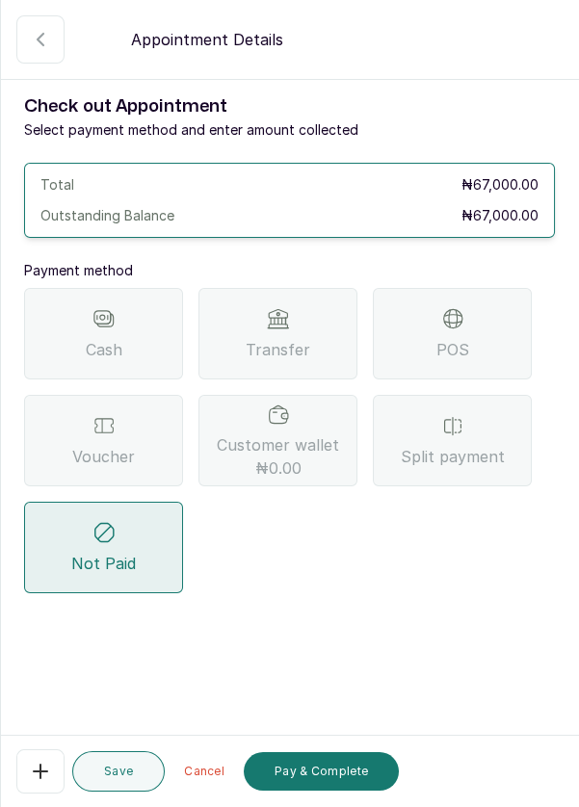
click at [109, 438] on div "Voucher" at bounding box center [103, 440] width 159 height 91
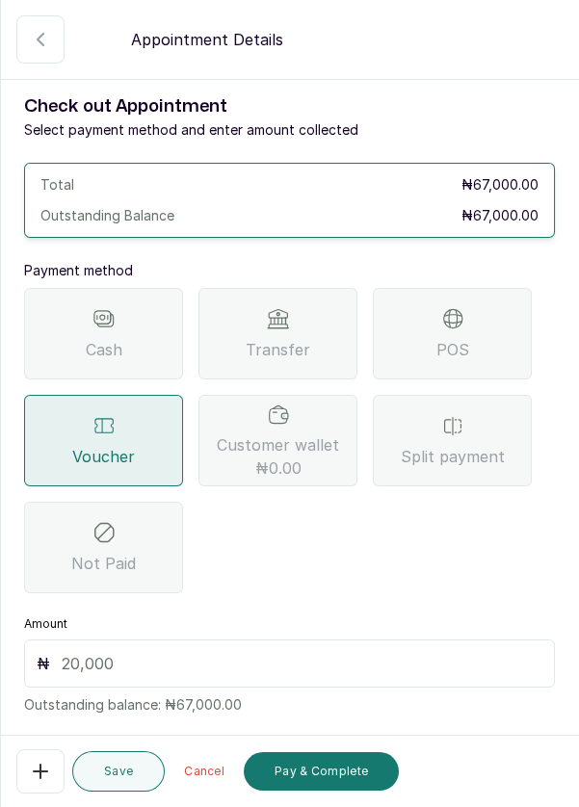
click at [136, 656] on input "text" at bounding box center [302, 663] width 481 height 23
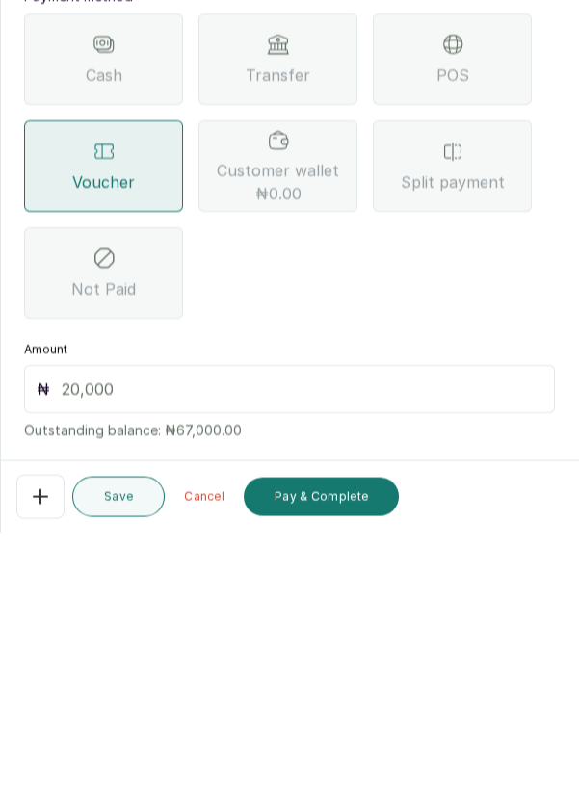
scroll to position [92, 0]
type input "67"
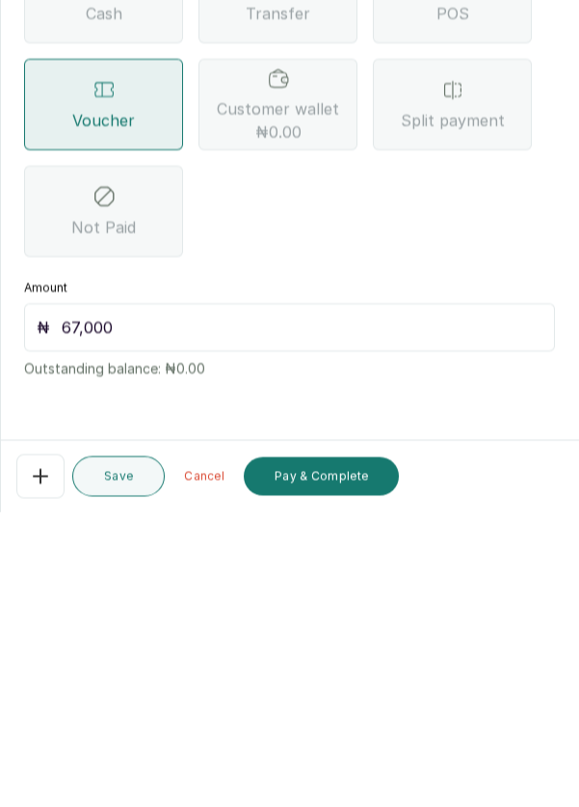
scroll to position [13, 0]
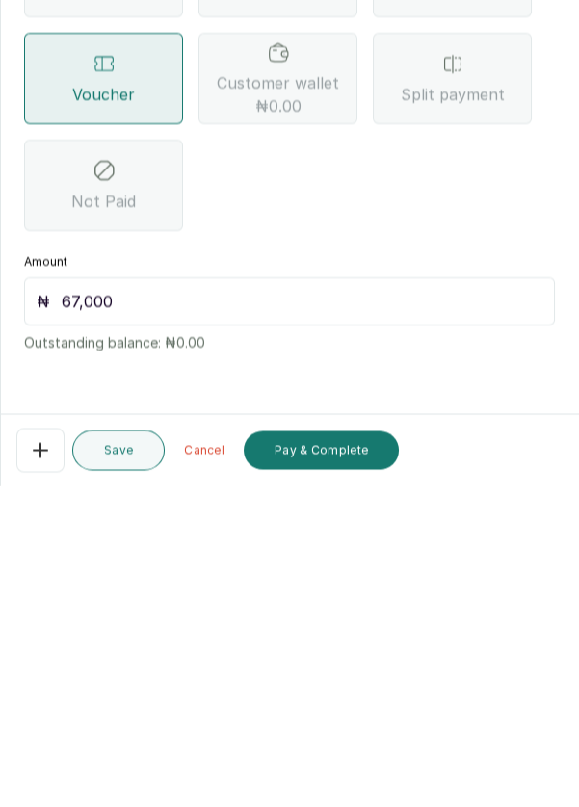
type input "67,000"
click at [354, 773] on button "Pay & Complete" at bounding box center [321, 771] width 155 height 39
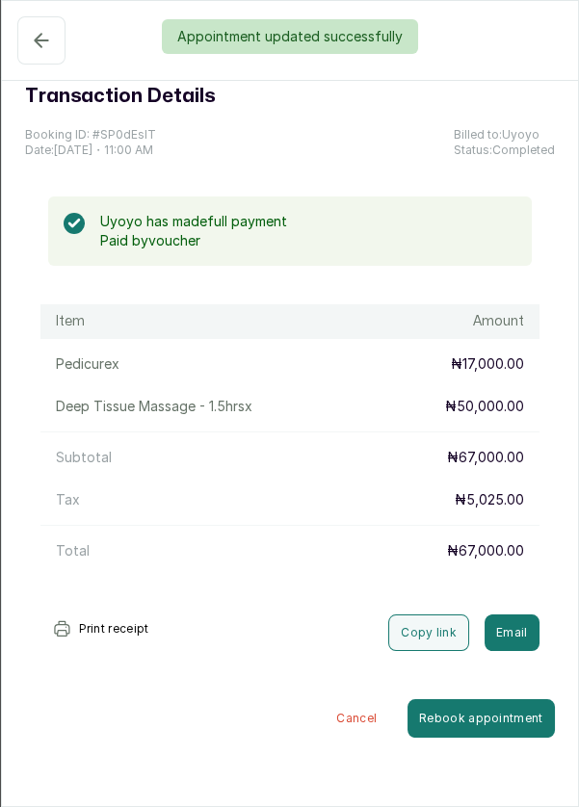
click at [33, 57] on button "Completed" at bounding box center [41, 40] width 48 height 48
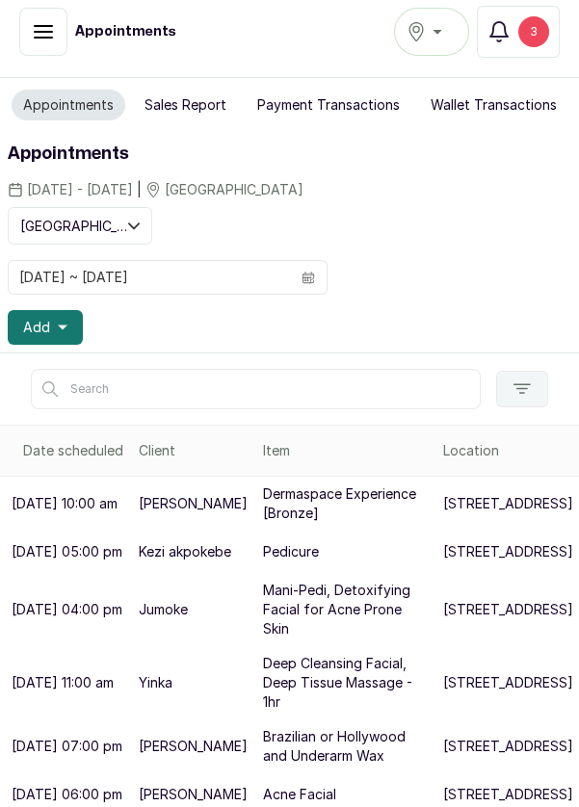
scroll to position [0, 0]
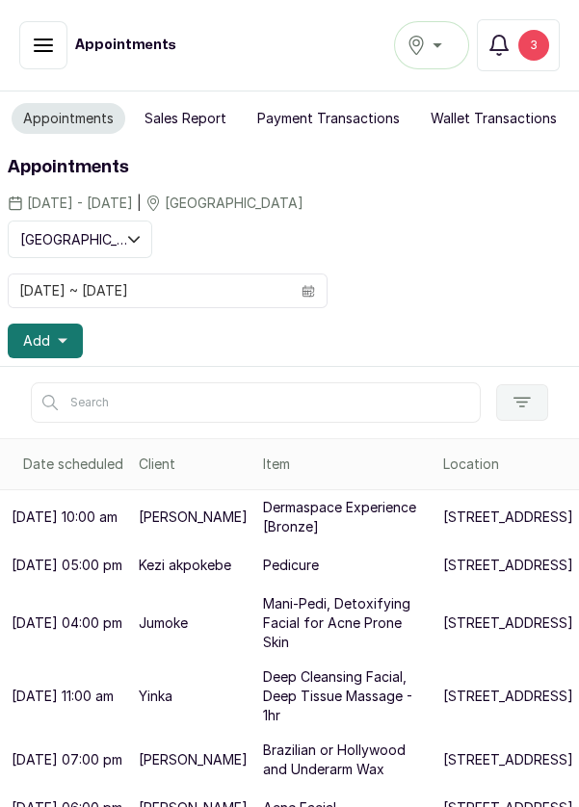
click at [54, 338] on button "Add" at bounding box center [45, 341] width 75 height 35
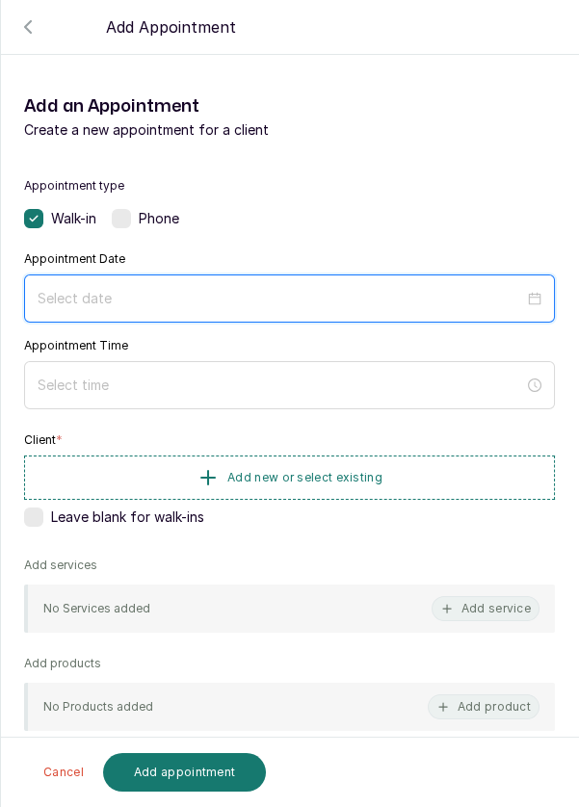
click at [229, 290] on input at bounding box center [281, 298] width 486 height 21
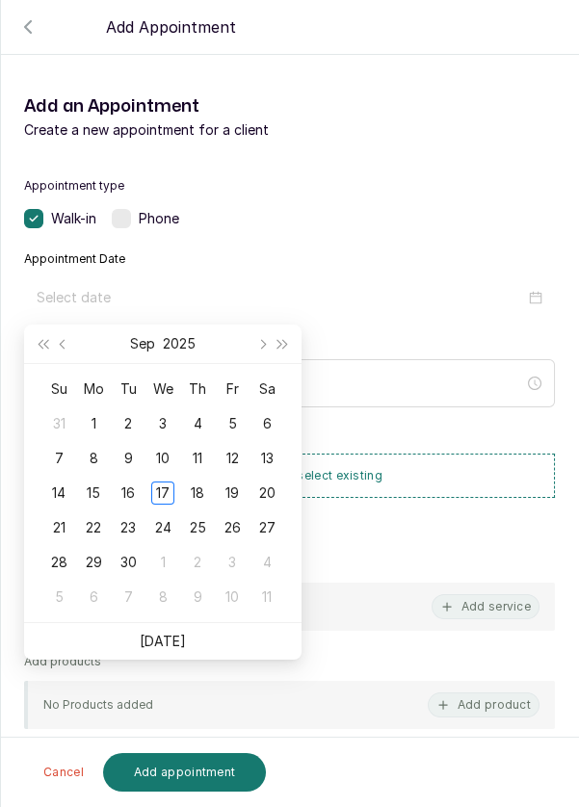
click at [476, 146] on div "Add an Appointment Create a new appointment for a client" at bounding box center [289, 116] width 577 height 77
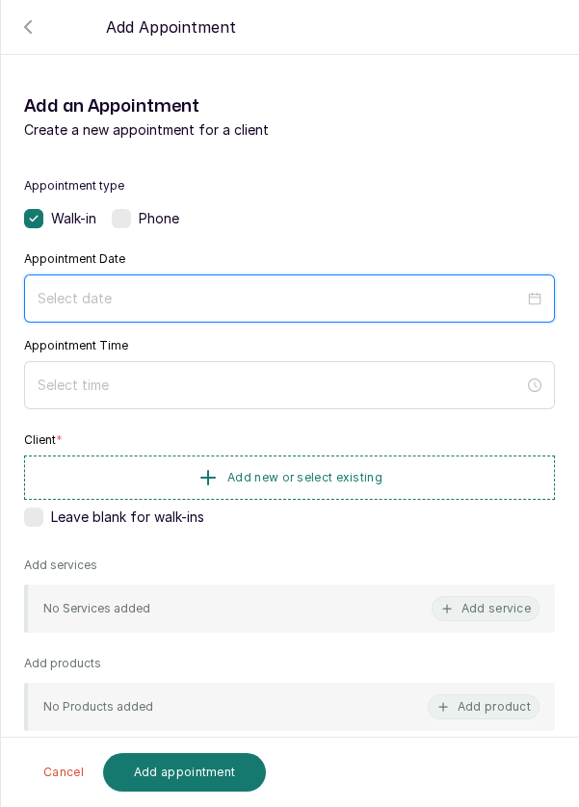
click at [258, 288] on input at bounding box center [281, 298] width 486 height 21
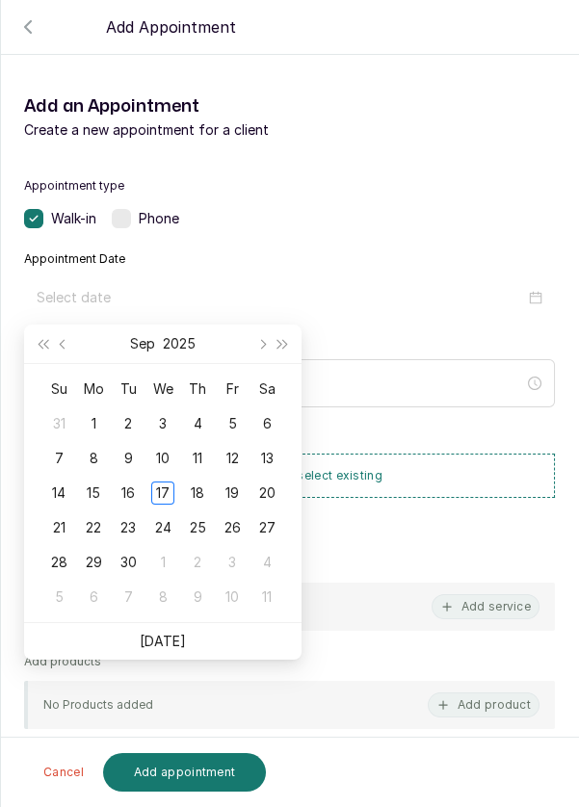
click at [557, 349] on div "Appointment type Walk-in Phone Appointment Date Appointment Time Client * Add n…" at bounding box center [289, 568] width 577 height 826
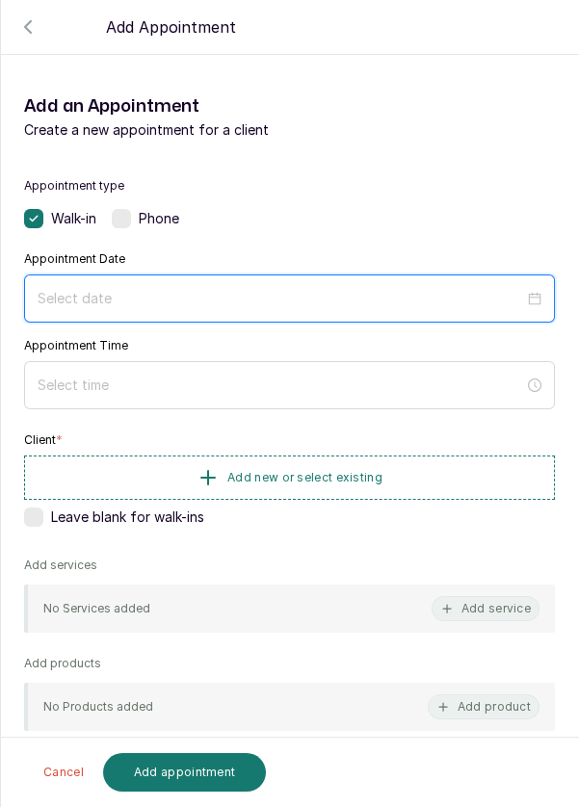
click at [241, 298] on input at bounding box center [281, 298] width 486 height 21
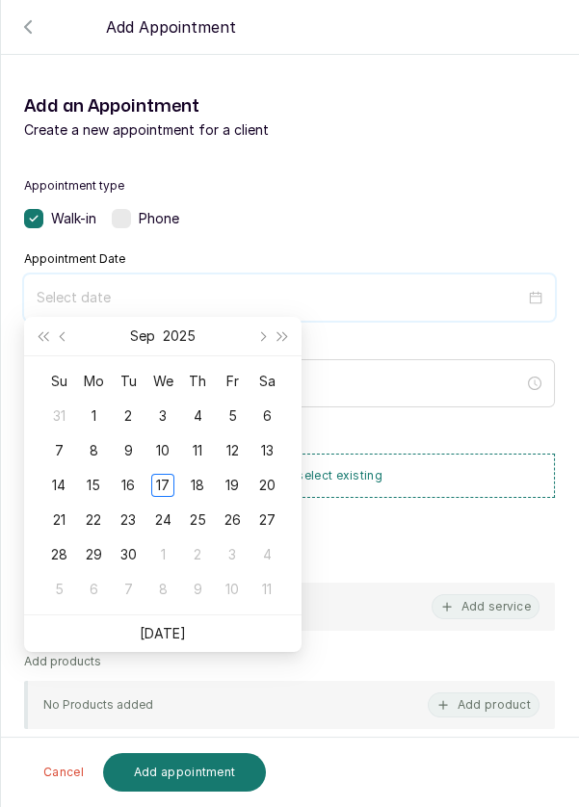
scroll to position [156, 0]
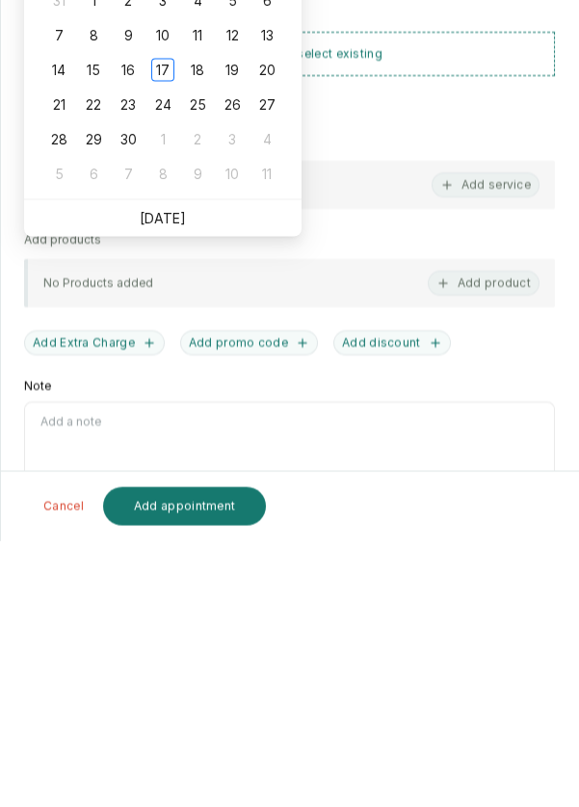
click at [180, 486] on link "Today" at bounding box center [163, 484] width 46 height 16
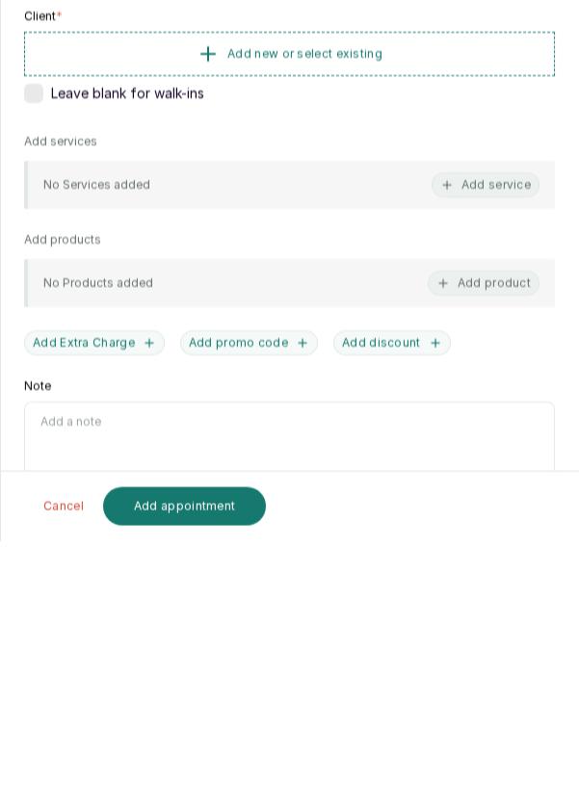
type input "2025/09/17"
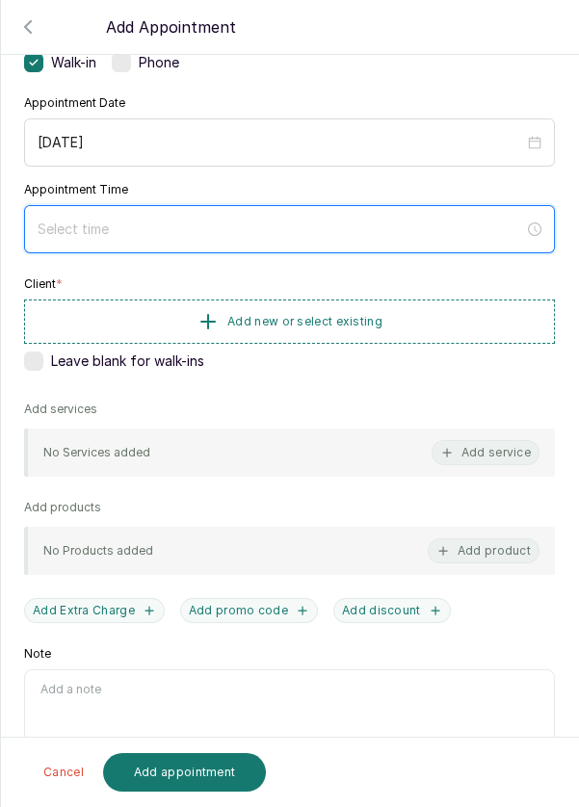
click at [325, 221] on input at bounding box center [281, 229] width 486 height 21
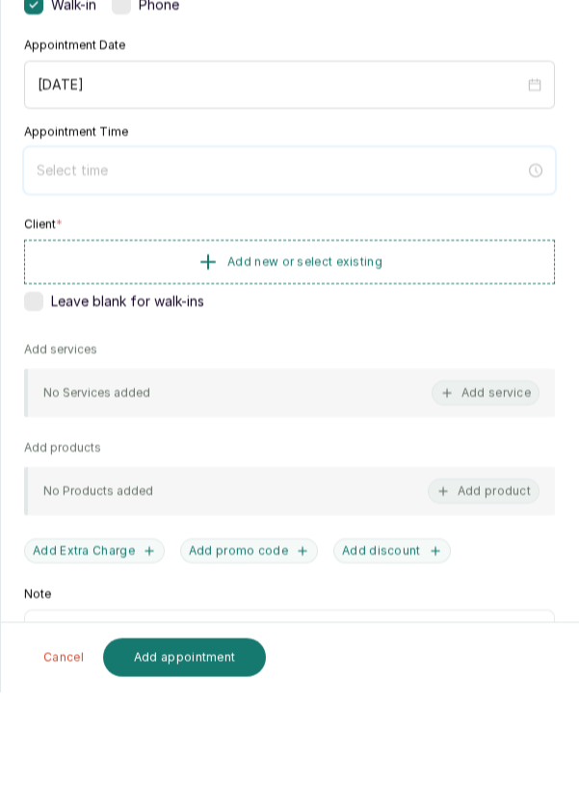
scroll to position [43, 0]
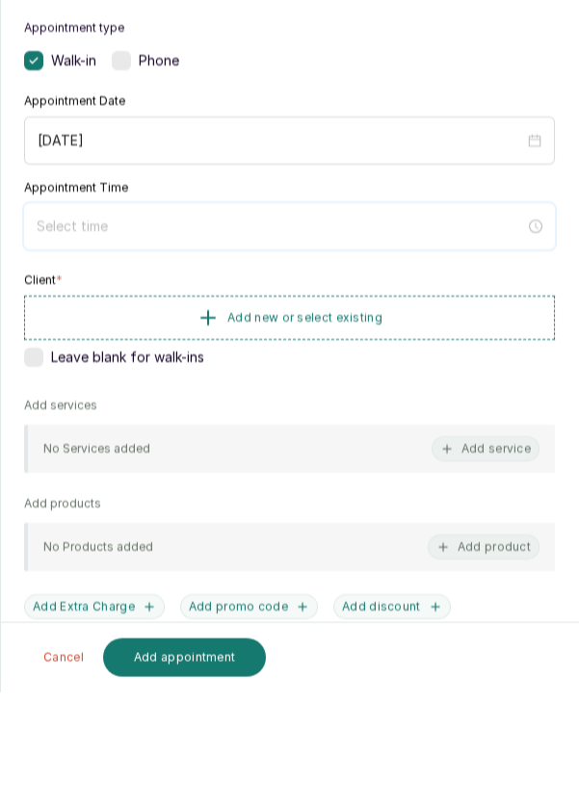
click at [308, 330] on input at bounding box center [281, 340] width 488 height 21
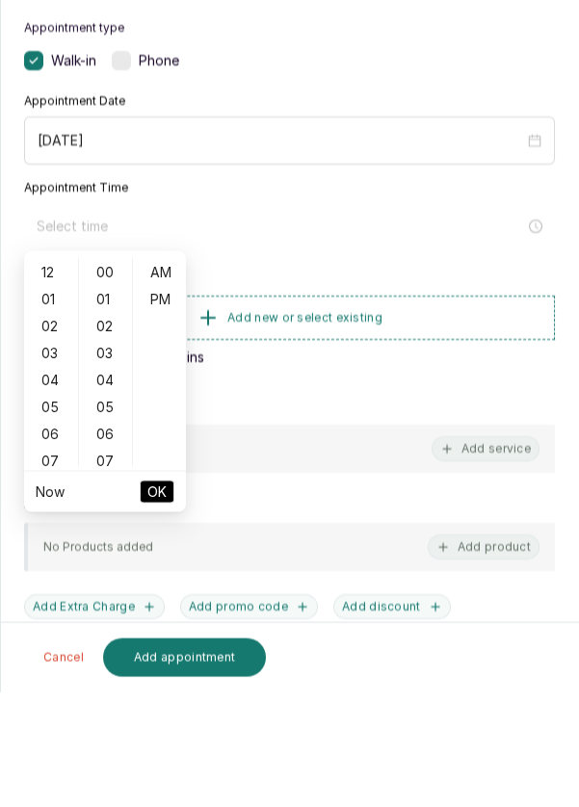
click at [55, 487] on div "04" at bounding box center [51, 494] width 46 height 27
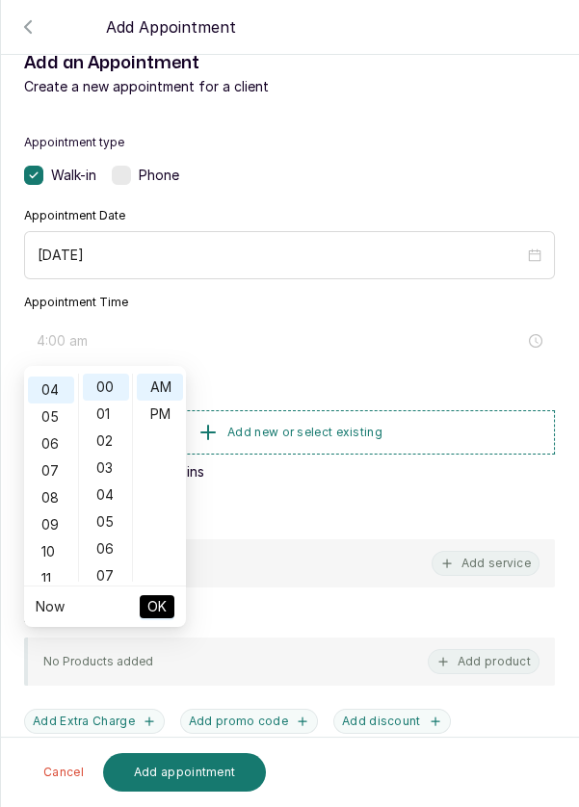
scroll to position [107, 0]
click at [41, 575] on div "11" at bounding box center [51, 576] width 46 height 27
click at [110, 523] on div "05" at bounding box center [106, 521] width 46 height 27
click at [107, 524] on div "10" at bounding box center [106, 522] width 46 height 27
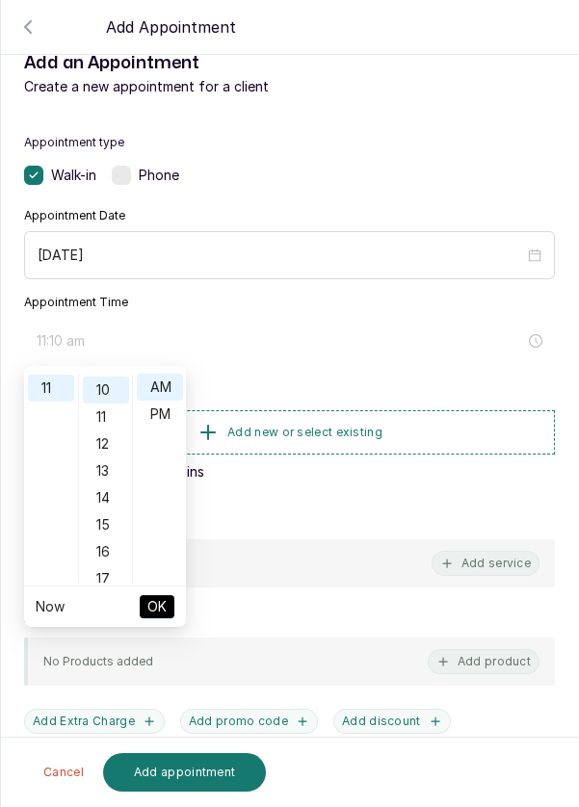
scroll to position [270, 0]
click at [106, 526] on div "15" at bounding box center [106, 521] width 46 height 27
click at [109, 520] on div "20" at bounding box center [106, 522] width 46 height 27
click at [107, 523] on div "25" at bounding box center [106, 521] width 46 height 27
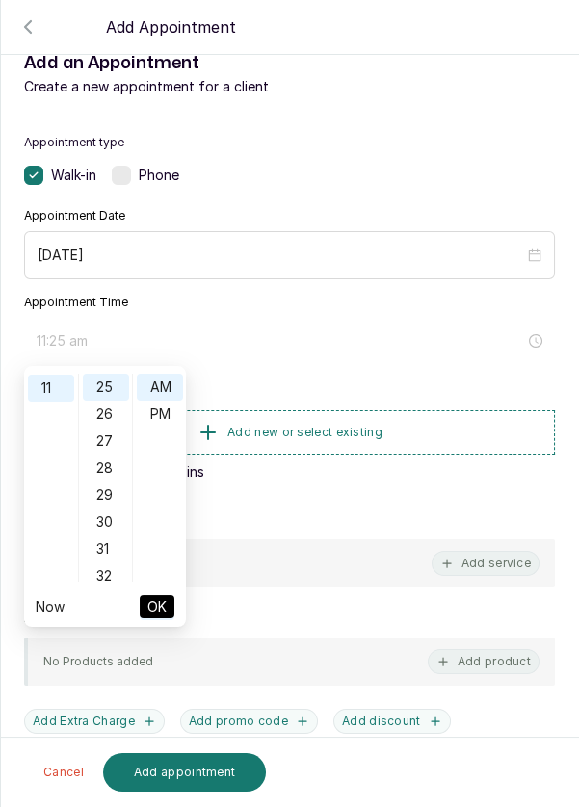
click at [107, 522] on div "30" at bounding box center [106, 521] width 46 height 27
type input "11:30 am"
click at [167, 611] on button "OK" at bounding box center [157, 606] width 35 height 23
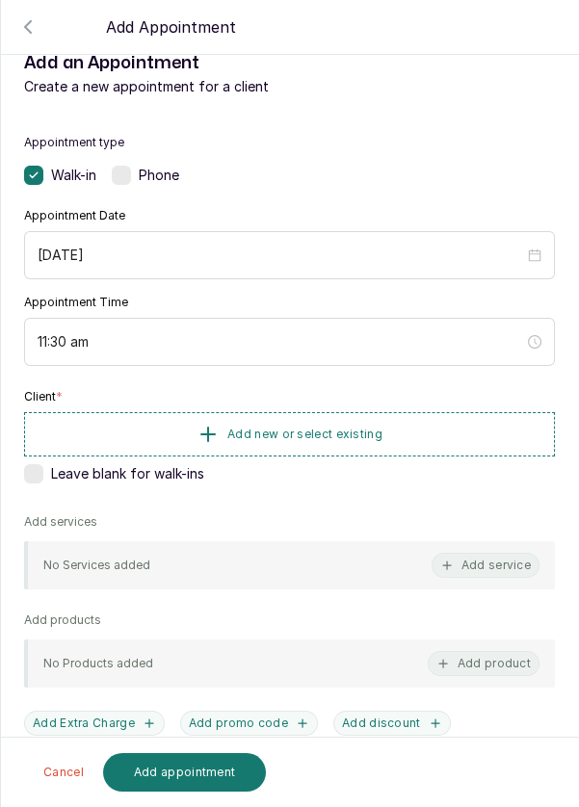
click at [453, 427] on button "Add new or select existing" at bounding box center [289, 434] width 531 height 44
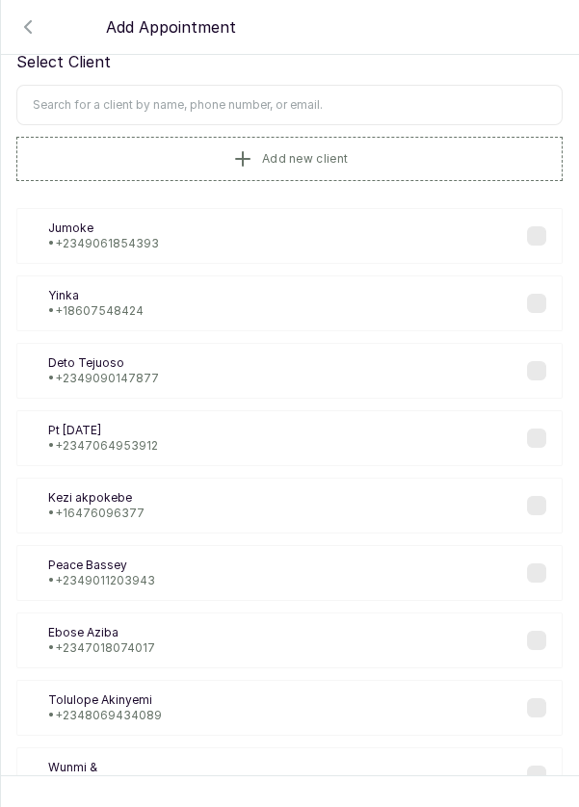
scroll to position [0, 0]
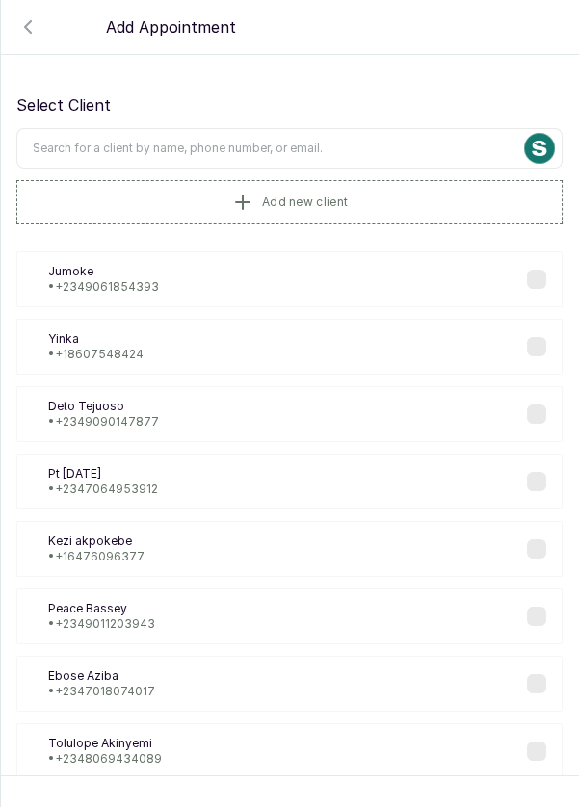
click at [397, 139] on input "text" at bounding box center [289, 148] width 546 height 40
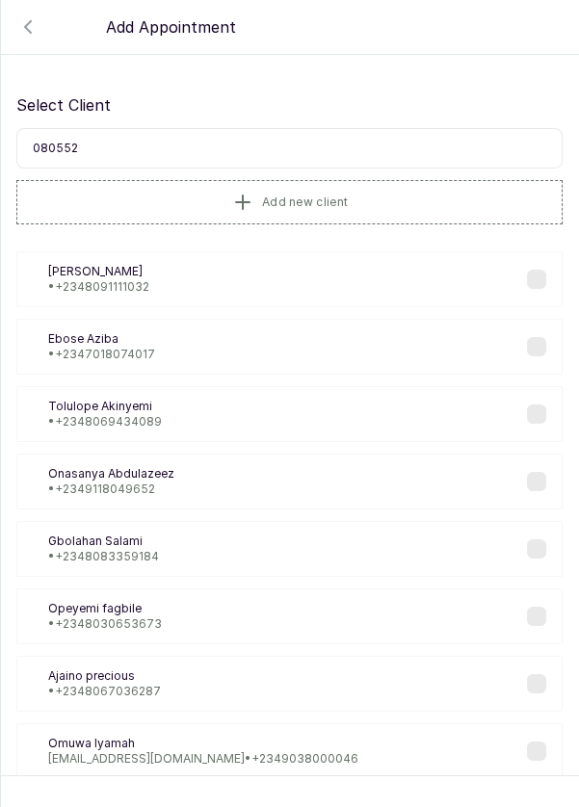
type input "0805525"
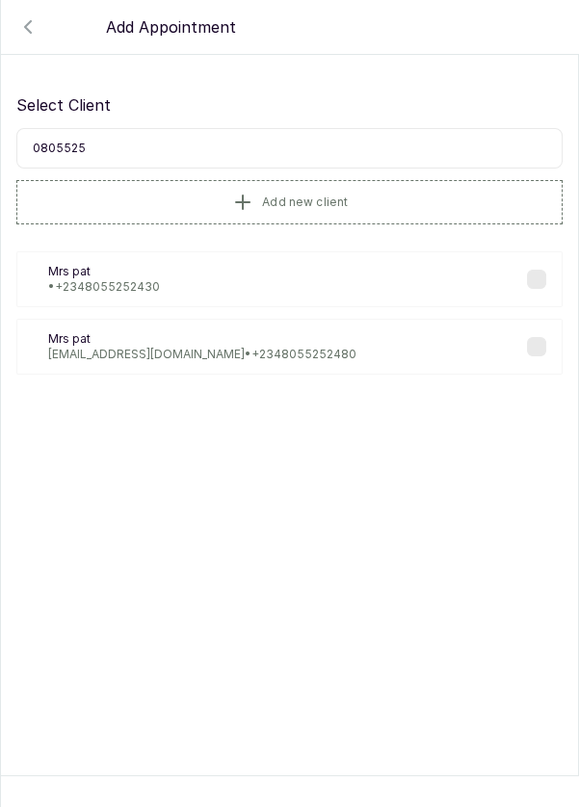
click at [297, 354] on div "Mp Mrs pat pattisha16@gmail.com • +234 8055252480" at bounding box center [289, 347] width 546 height 56
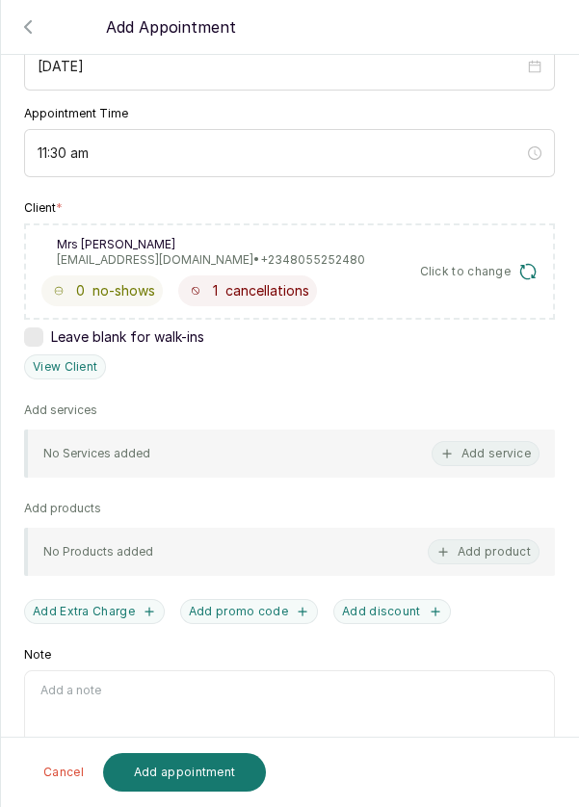
scroll to position [233, 0]
click at [497, 457] on button "Add service" at bounding box center [485, 452] width 108 height 25
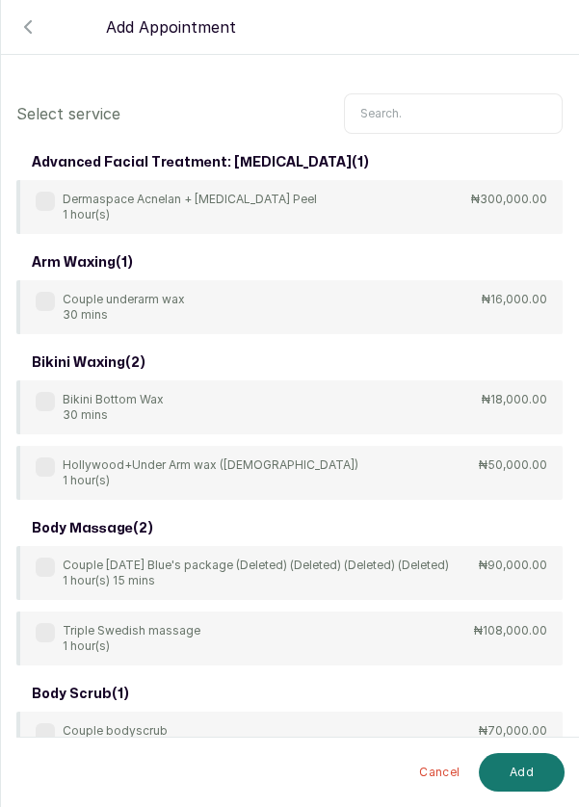
scroll to position [0, 0]
click at [452, 104] on input "text" at bounding box center [453, 113] width 219 height 40
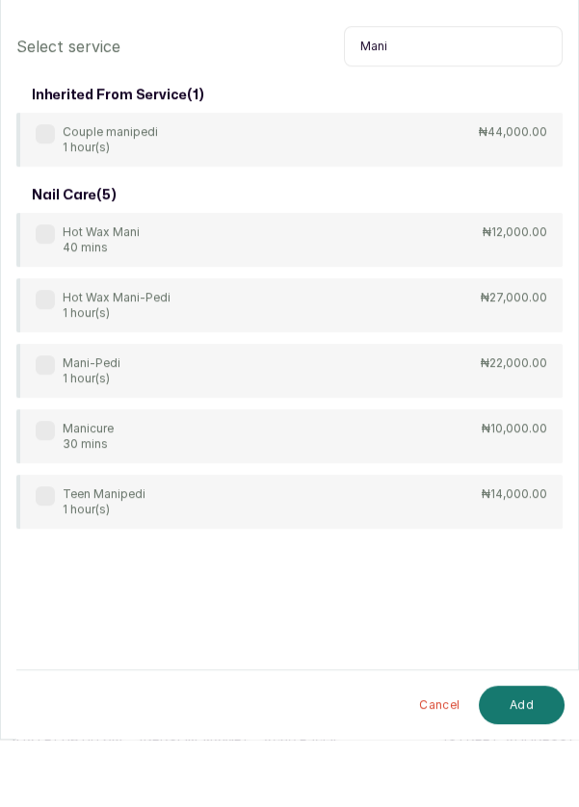
type input "Mani"
click at [43, 432] on label at bounding box center [45, 432] width 19 height 19
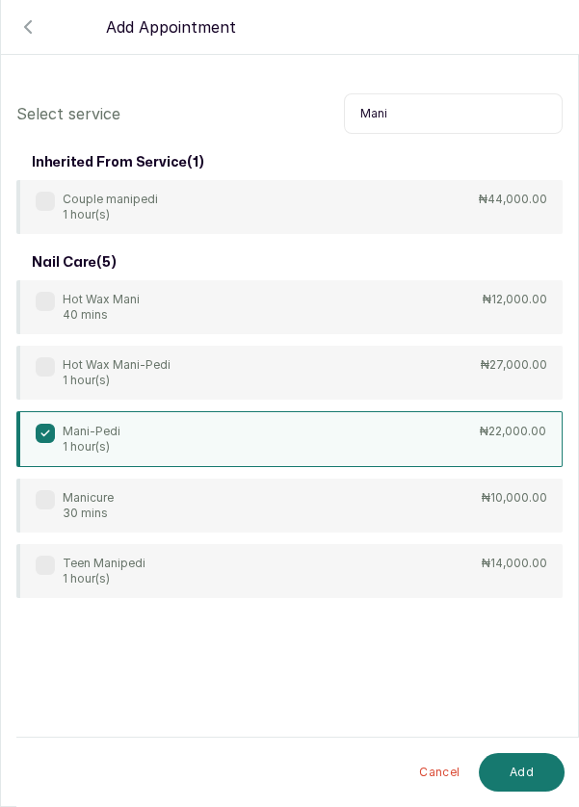
click at [532, 771] on button "Add" at bounding box center [522, 772] width 86 height 39
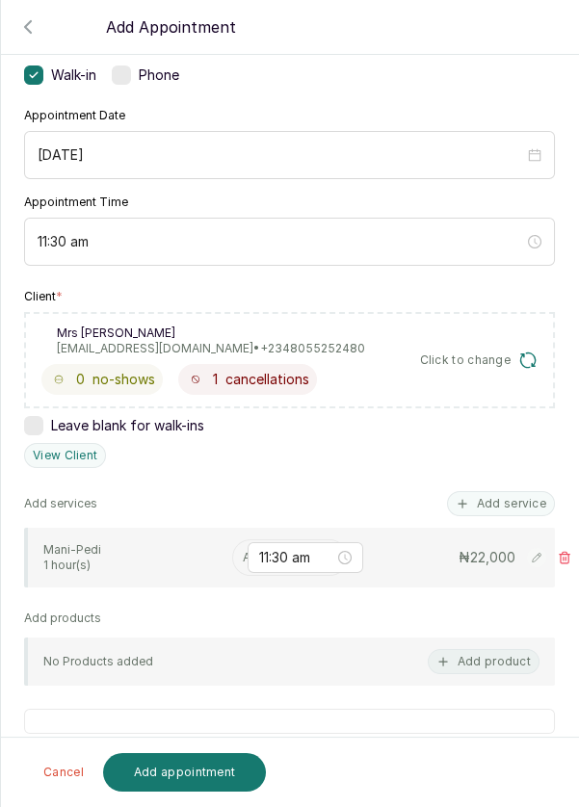
scroll to position [144, 0]
click at [244, 552] on input "text" at bounding box center [244, 556] width 3 height 13
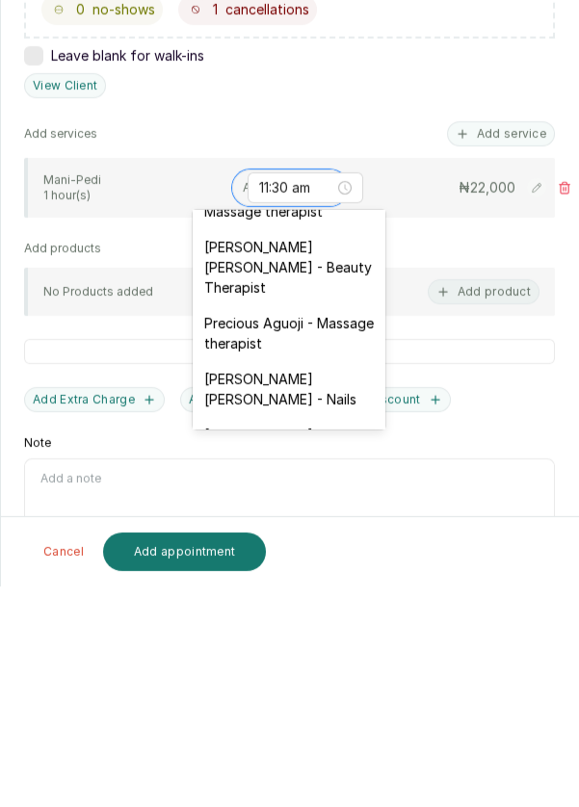
scroll to position [779, 0]
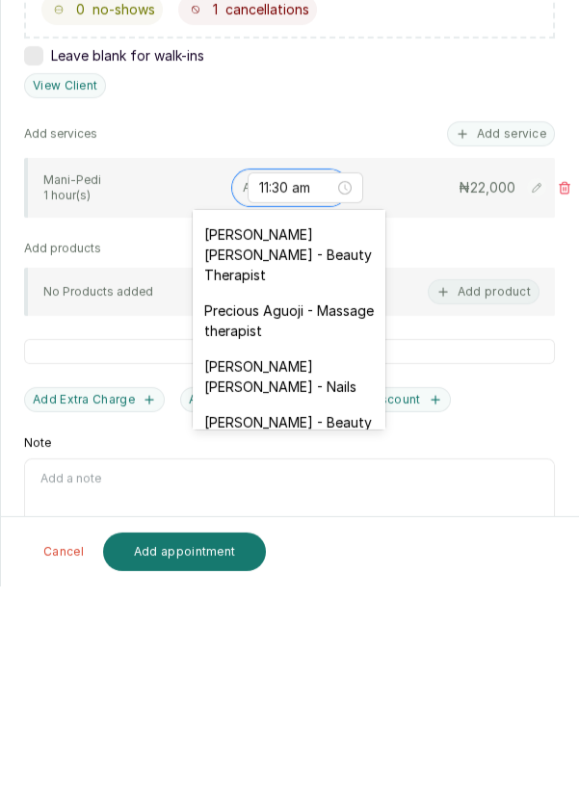
click at [325, 569] on div "Temitope Abdul Kareem - Nails" at bounding box center [289, 597] width 193 height 56
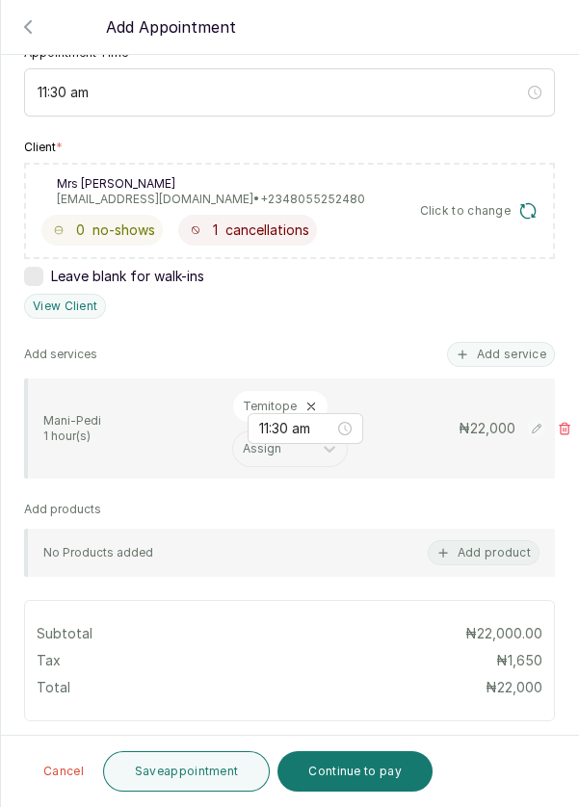
click at [233, 779] on button "Save appointment" at bounding box center [187, 771] width 168 height 40
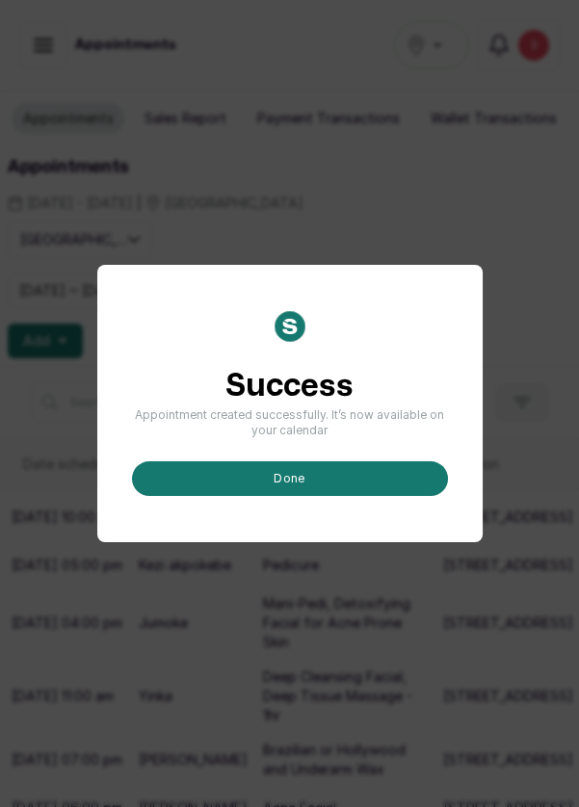
click at [372, 496] on button "done" at bounding box center [290, 478] width 316 height 35
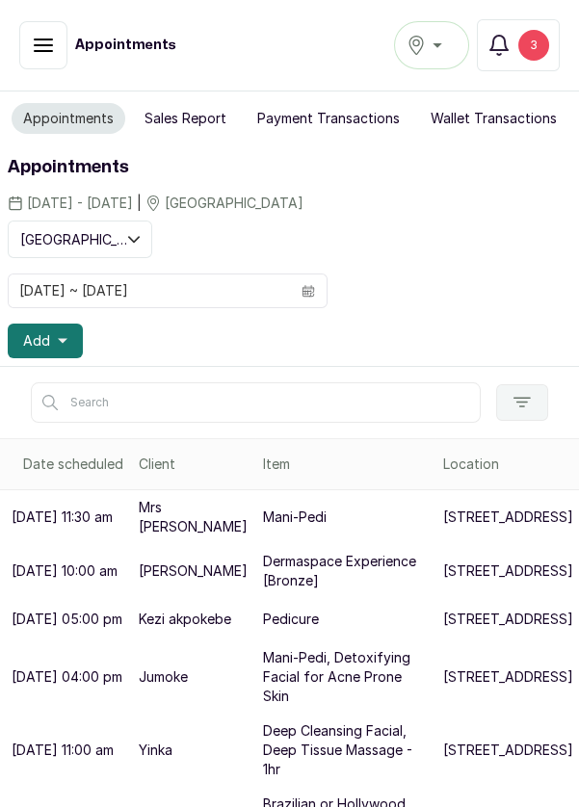
click at [443, 527] on p "237b Muri Okunola St" at bounding box center [508, 516] width 130 height 19
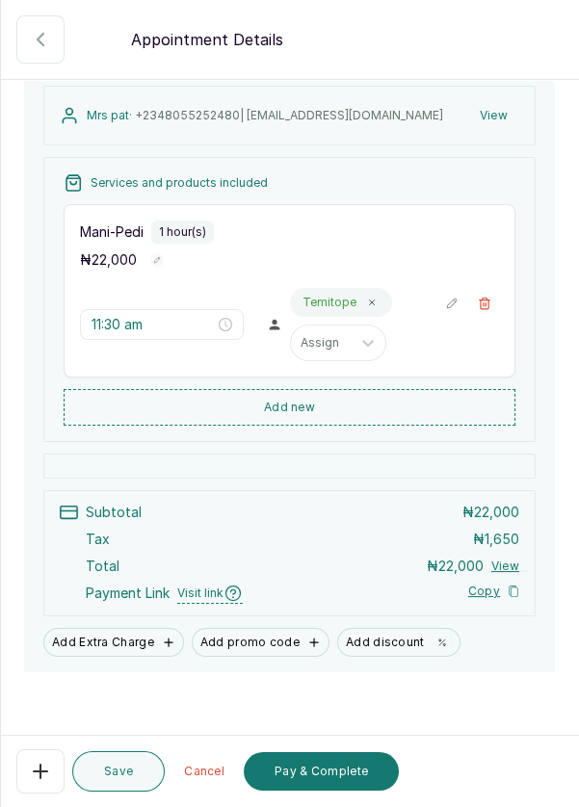
scroll to position [223, 0]
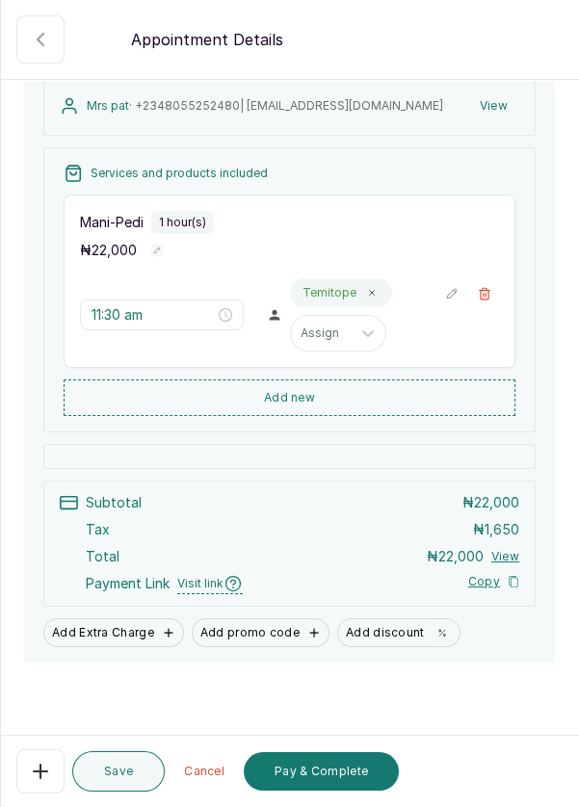
click at [125, 626] on button "Add Extra Charge" at bounding box center [113, 632] width 141 height 29
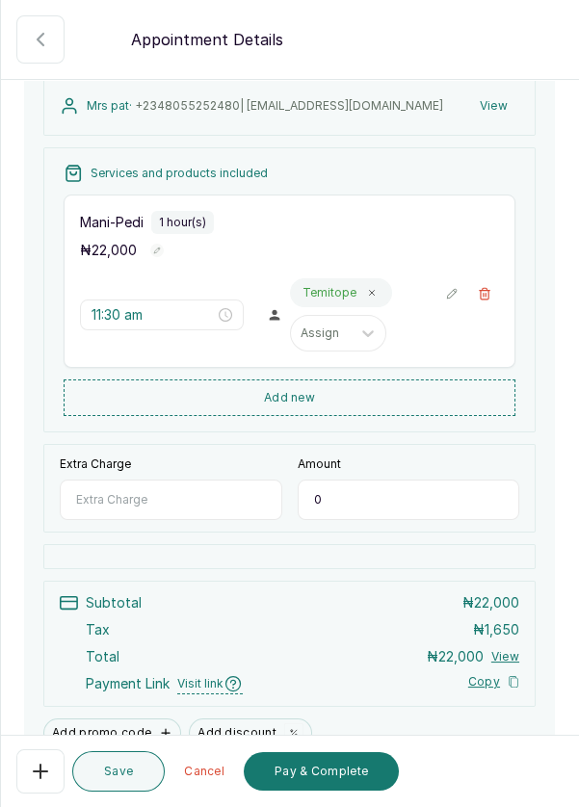
click at [192, 487] on input "Extra Charge" at bounding box center [171, 500] width 222 height 40
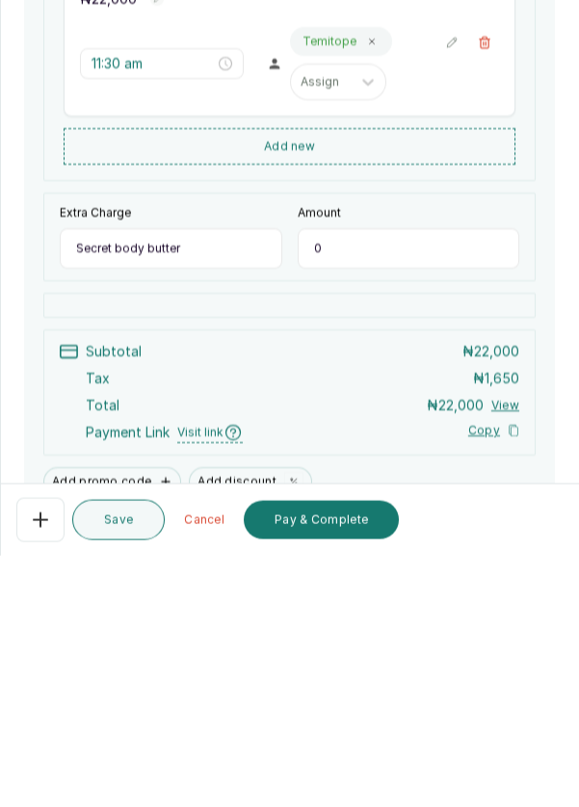
type input "Secret body butter"
click at [383, 489] on input "0" at bounding box center [409, 500] width 222 height 40
type input "14,500"
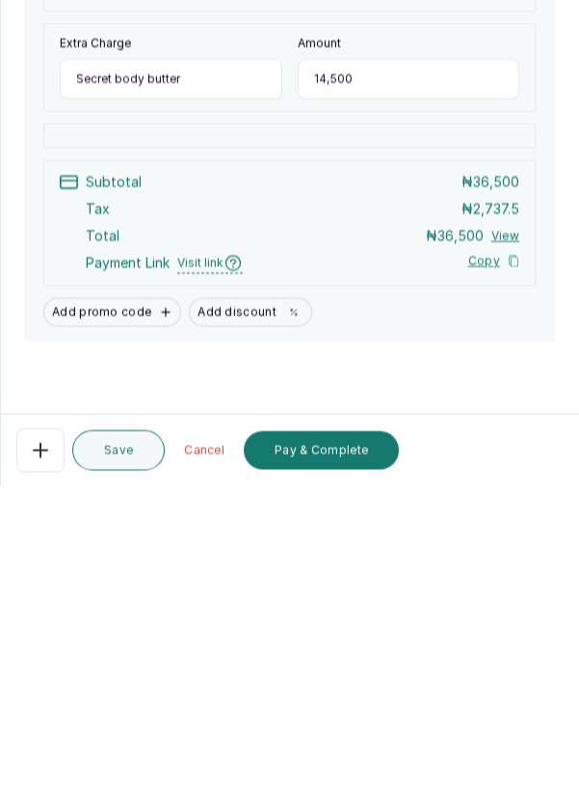
scroll to position [92, 0]
click at [346, 773] on button "Pay & Complete" at bounding box center [321, 771] width 155 height 39
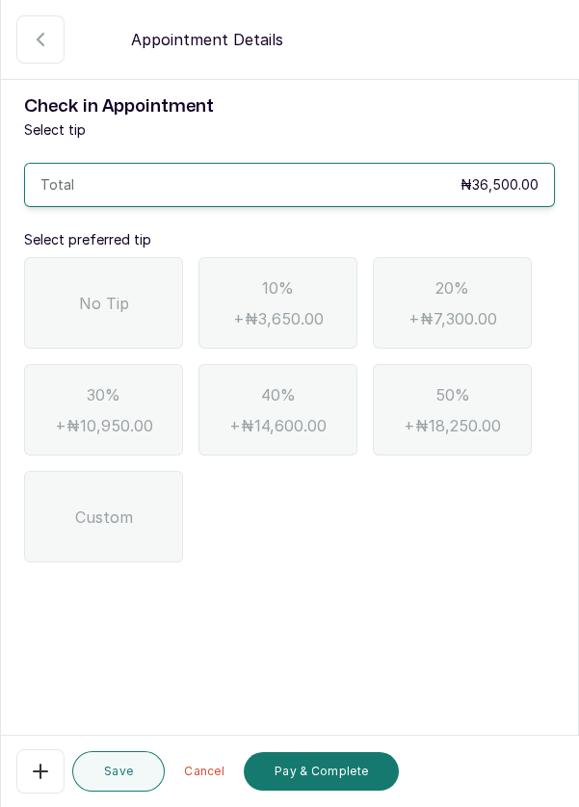
scroll to position [0, 0]
click at [113, 292] on span "No Tip" at bounding box center [104, 303] width 50 height 23
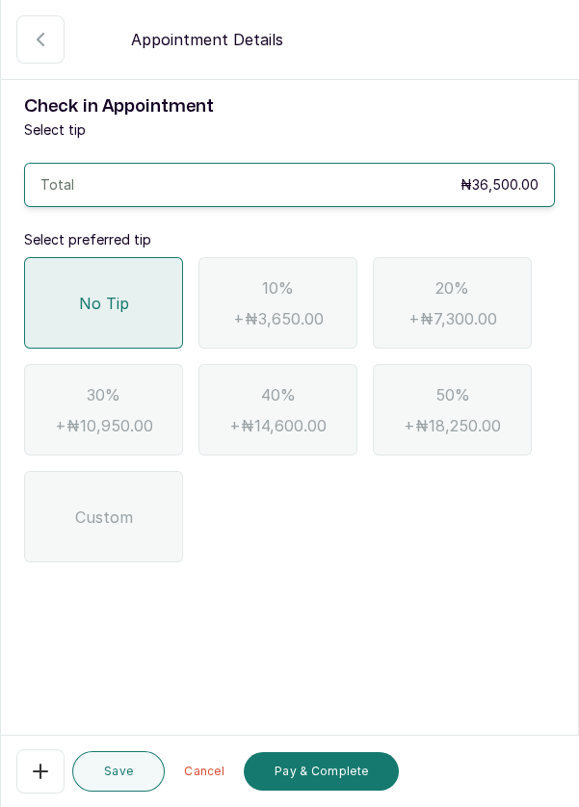
click at [346, 772] on button "Pay & Complete" at bounding box center [321, 771] width 155 height 39
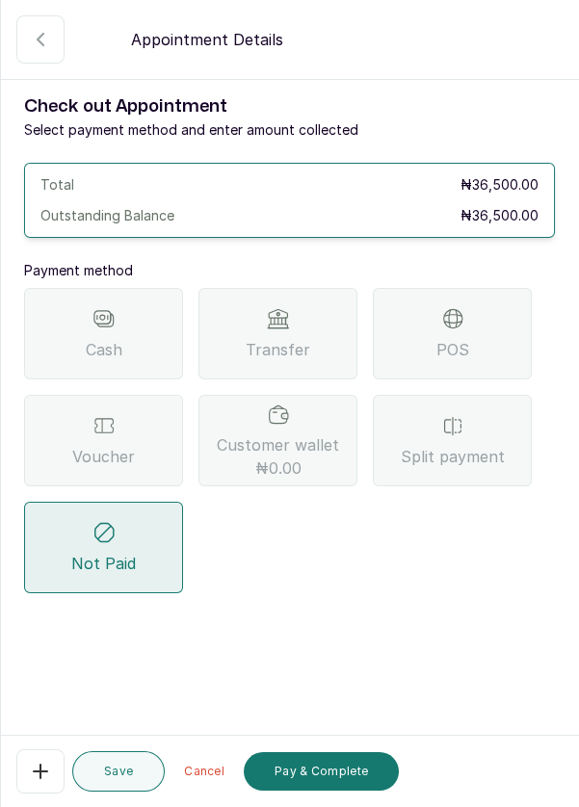
click at [311, 288] on div "Transfer" at bounding box center [277, 333] width 159 height 91
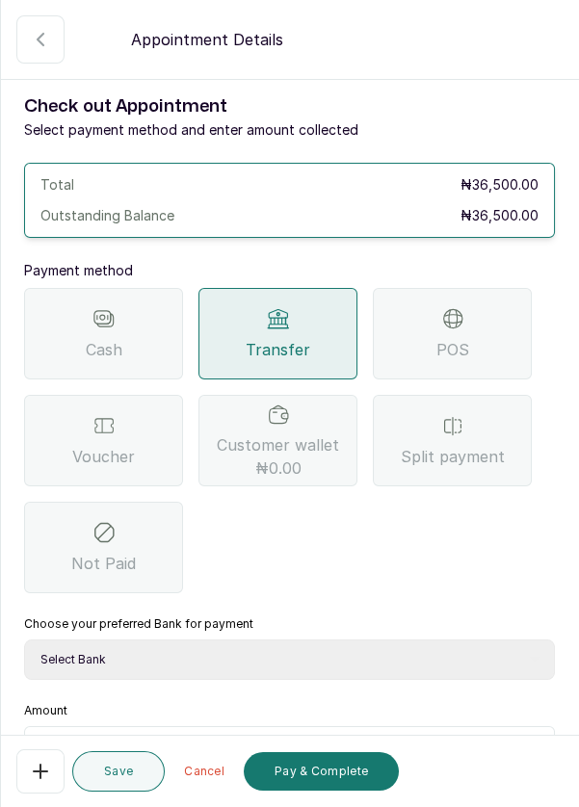
click at [288, 639] on select "Select Bank DERMASPACE ESTHETIC & WELLNESS CENT Sterling Bank DERMASPACEEST/DER…" at bounding box center [289, 659] width 531 height 40
select select "818ea5c0-5b47-4751-8f35-6fc14409c533"
click at [24, 639] on select "Select Bank DERMASPACE ESTHETIC & WELLNESS CENT Sterling Bank DERMASPACEEST/DER…" at bounding box center [289, 659] width 531 height 40
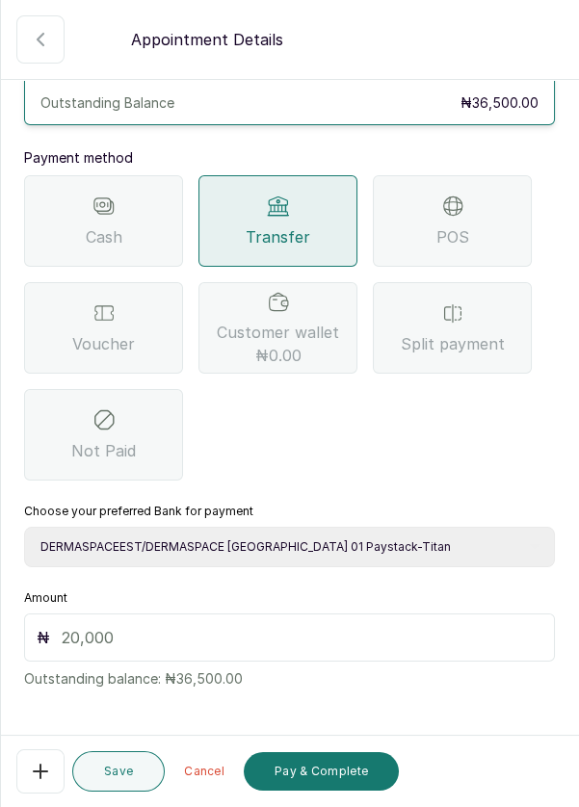
scroll to position [127, 0]
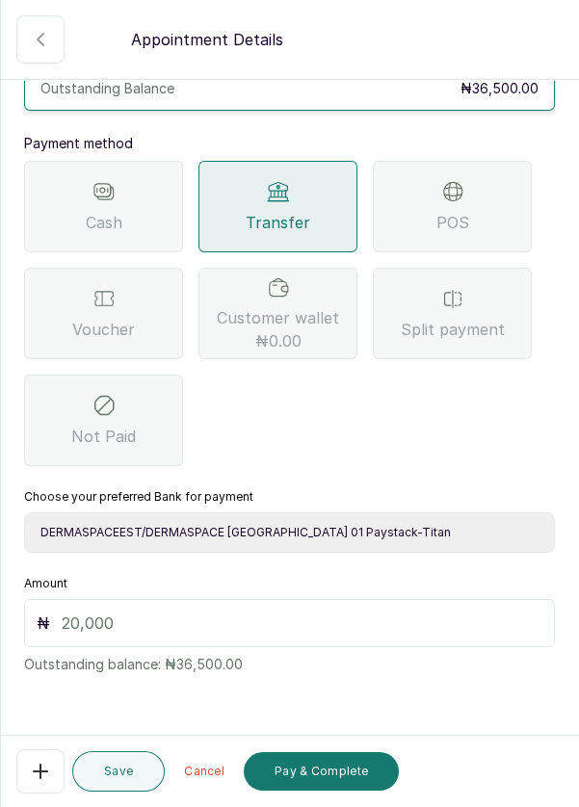
click at [126, 611] on input "text" at bounding box center [302, 622] width 481 height 23
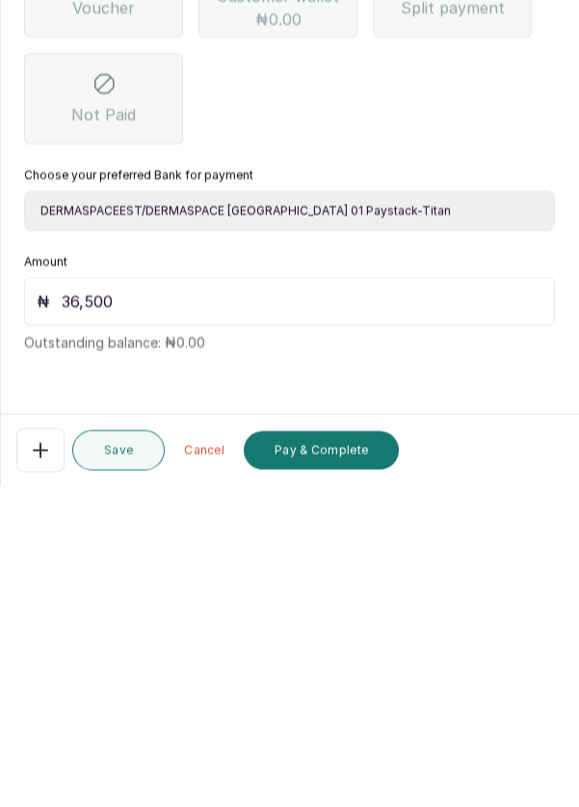
type input "36,500"
click at [344, 776] on button "Pay & Complete" at bounding box center [321, 771] width 155 height 39
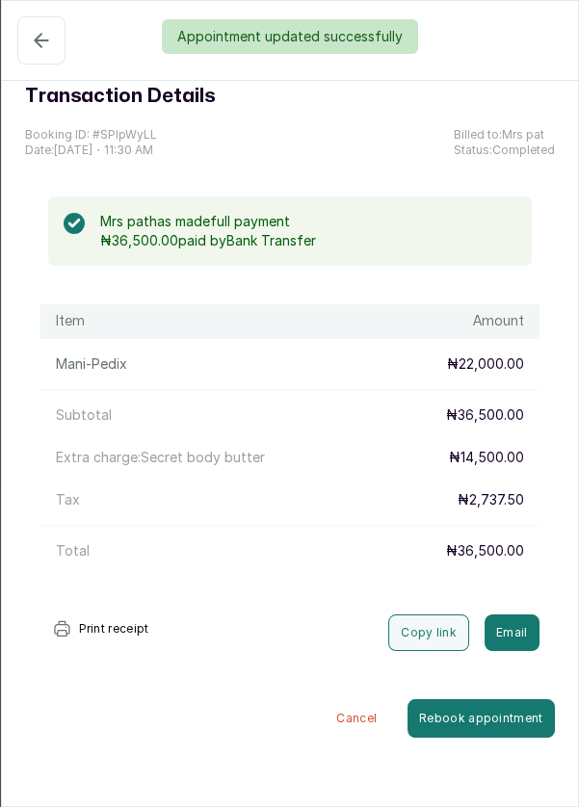
click at [32, 36] on div "Appointment updated successfully" at bounding box center [289, 36] width 579 height 35
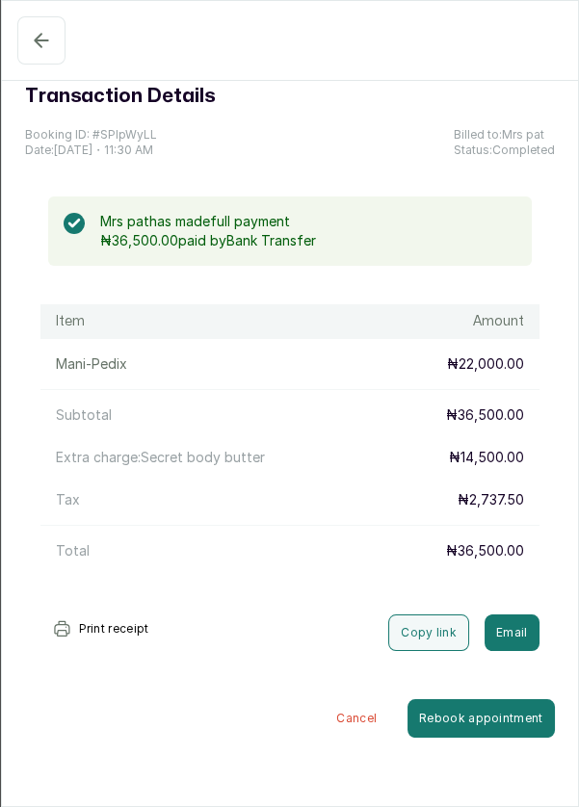
click at [36, 23] on button "Completed" at bounding box center [41, 40] width 48 height 48
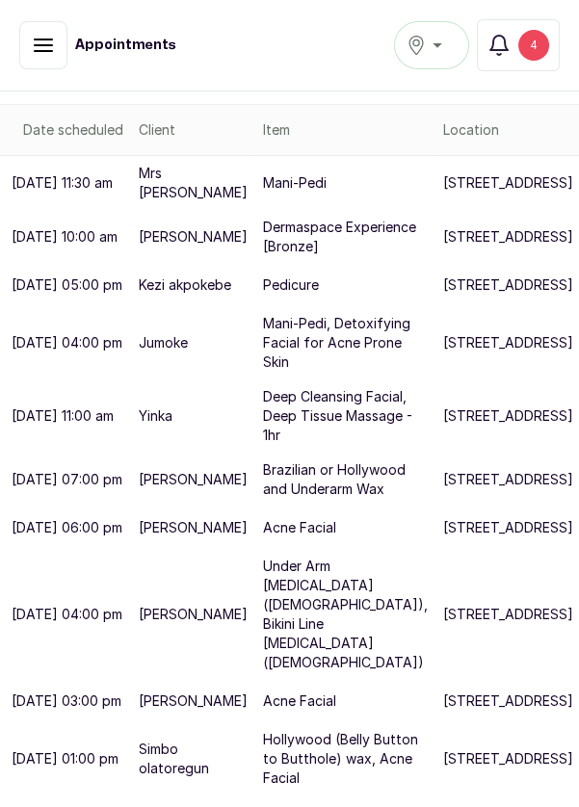
scroll to position [0, 0]
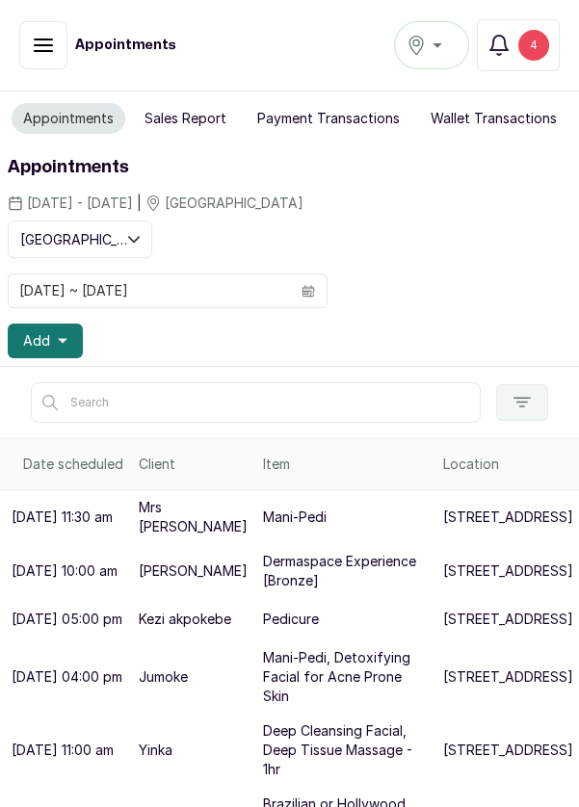
click at [535, 40] on div "4" at bounding box center [533, 45] width 31 height 31
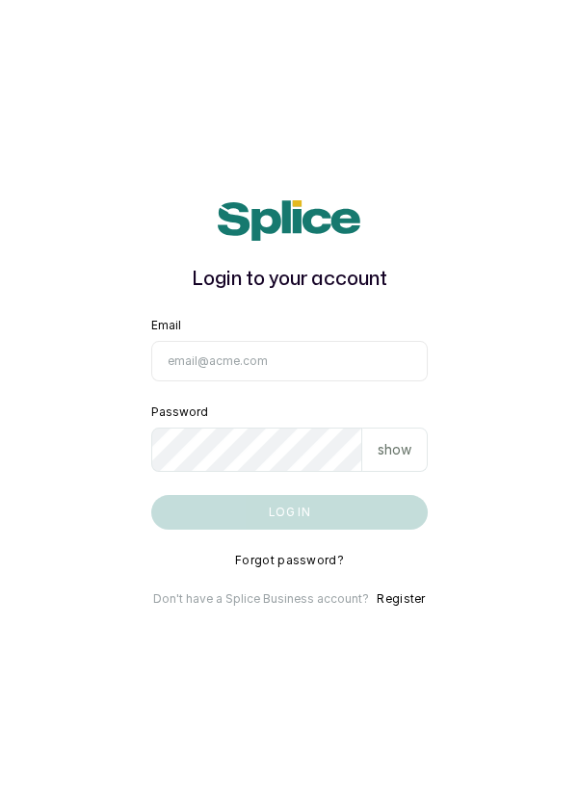
click at [320, 381] on input "Email" at bounding box center [289, 361] width 277 height 40
type input "info@dermaspaceng.com"
click at [151, 495] on button "Log in" at bounding box center [289, 512] width 277 height 35
click at [299, 381] on input "Email" at bounding box center [289, 361] width 277 height 40
type input "info@dermaspaceng.com"
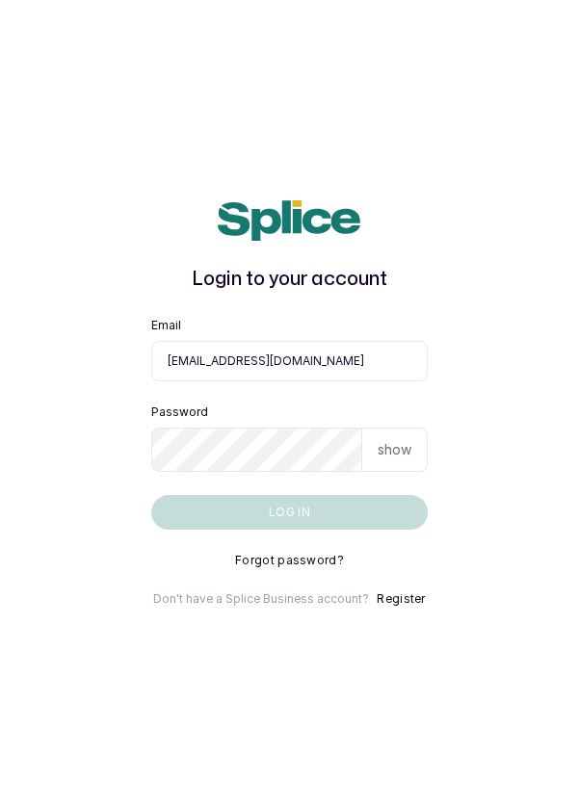
click at [151, 495] on button "Log in" at bounding box center [289, 512] width 277 height 35
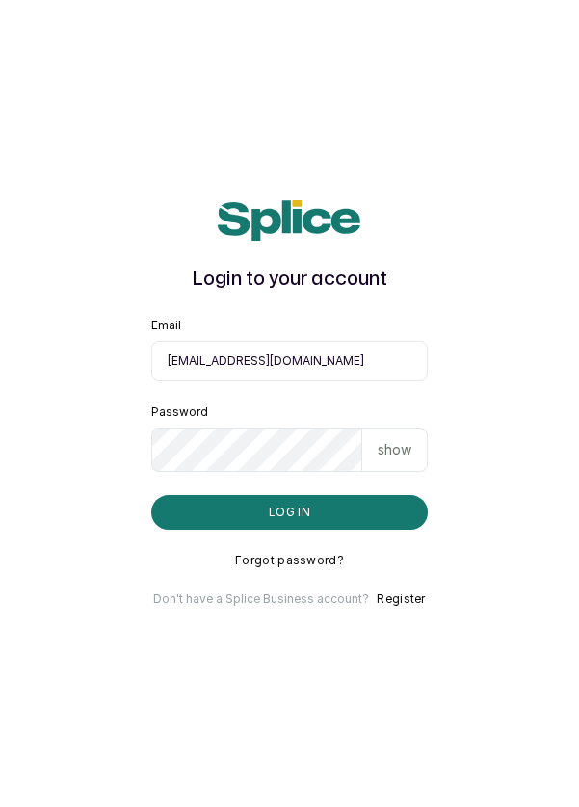
click at [384, 381] on input "info@dermaspaceng.com" at bounding box center [289, 361] width 277 height 40
click at [503, 351] on main "Login to your account Email info@dermaspaceng.com Password show Log in Forgot p…" at bounding box center [289, 403] width 579 height 807
click at [268, 381] on input "info@dermaspaceng.com" at bounding box center [289, 361] width 277 height 40
click at [495, 410] on main "Login to your account Email info@dermaspaceng.com Password show Log in Forgot p…" at bounding box center [289, 403] width 579 height 807
click at [325, 530] on button "Log in" at bounding box center [289, 512] width 277 height 35
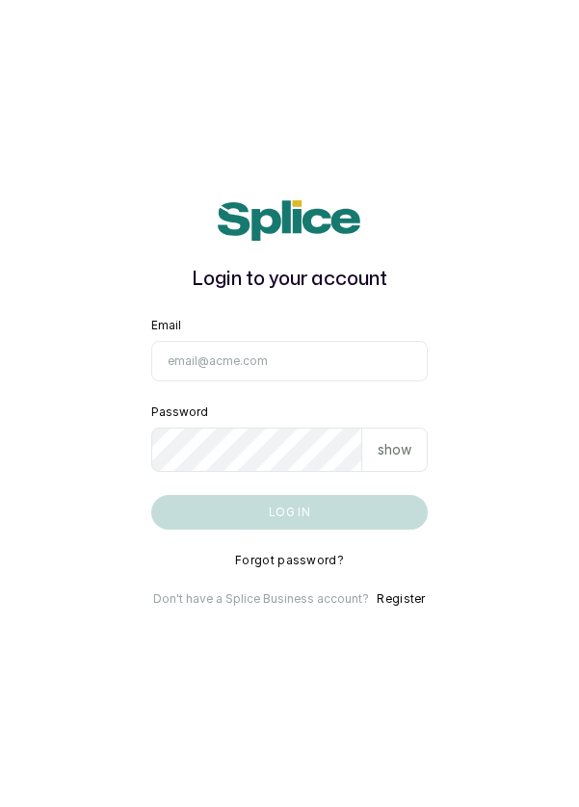
click at [339, 381] on input "Email" at bounding box center [289, 361] width 277 height 40
type input "info@dermaspaceng.com"
click at [151, 495] on button "Log in" at bounding box center [289, 512] width 277 height 35
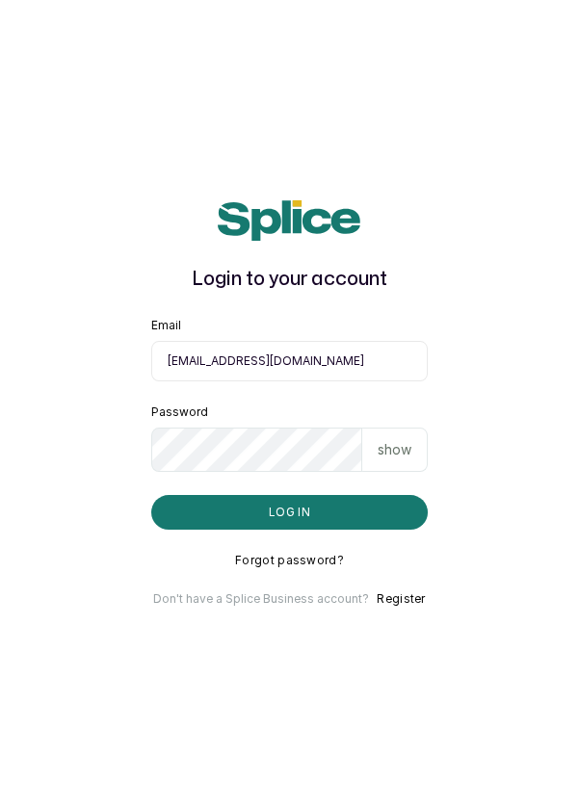
click at [343, 381] on input "info@dermaspaceng.com" at bounding box center [289, 361] width 277 height 40
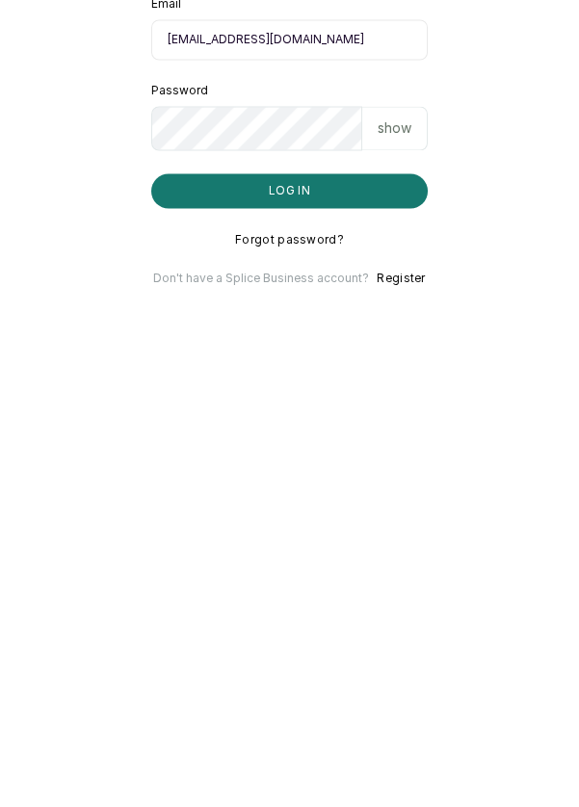
click at [316, 495] on button "Log in" at bounding box center [289, 512] width 277 height 35
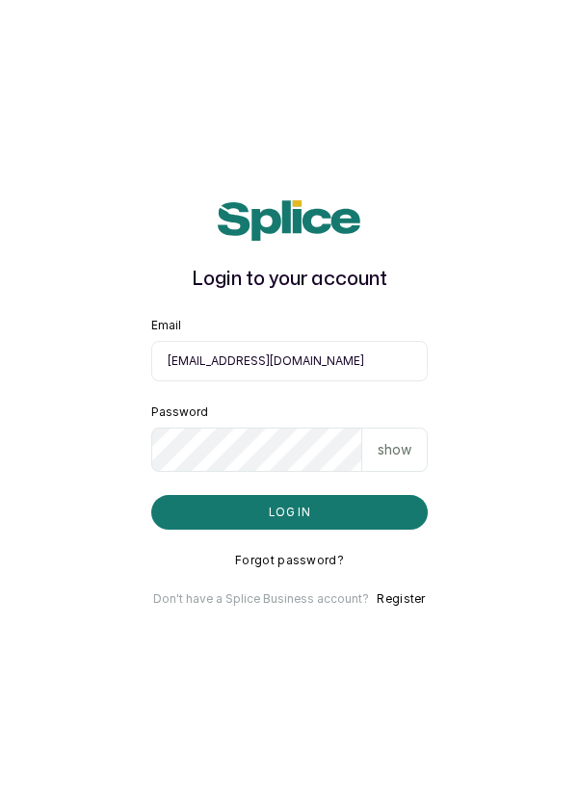
scroll to position [92, 0]
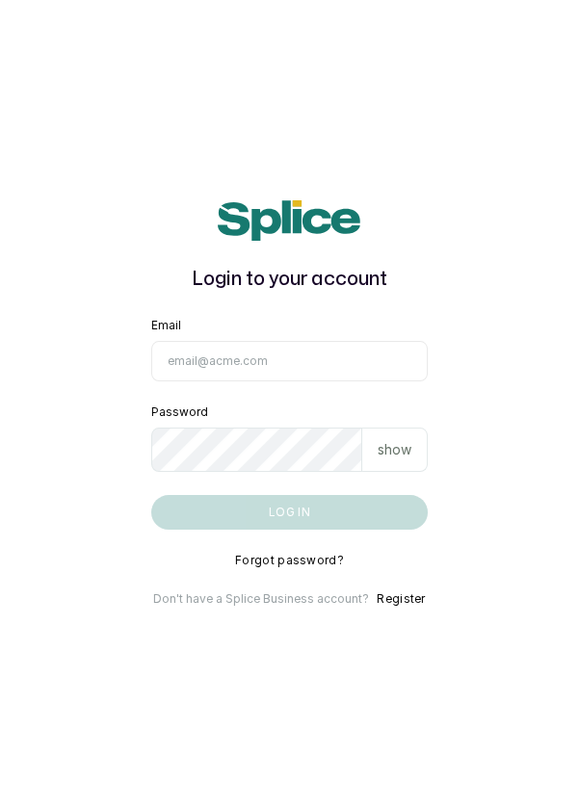
click at [272, 381] on input "Email" at bounding box center [289, 361] width 277 height 40
type input "[EMAIL_ADDRESS][DOMAIN_NAME]"
click at [151, 495] on button "Log in" at bounding box center [289, 512] width 277 height 35
click at [300, 381] on input "Email" at bounding box center [289, 361] width 277 height 40
type input "info@dermaspaceng.com"
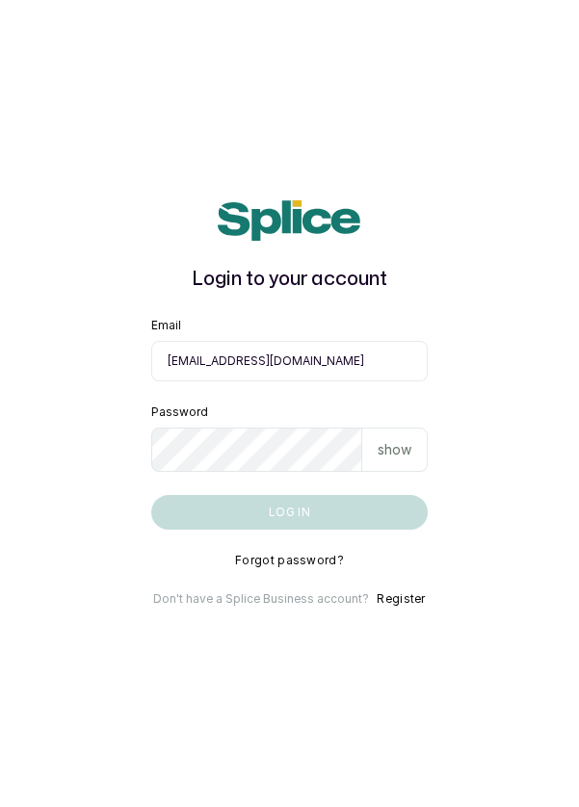
click at [151, 495] on button "Log in" at bounding box center [289, 512] width 277 height 35
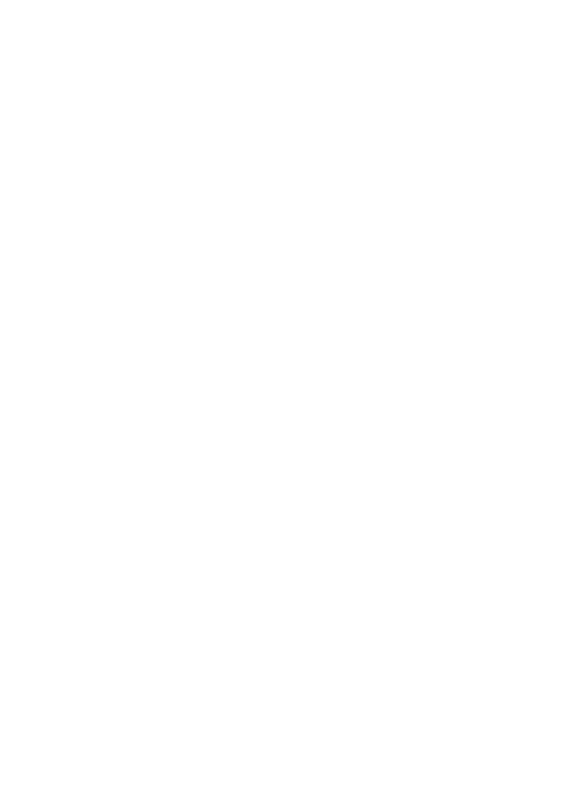
click at [218, 0] on html at bounding box center [289, 0] width 579 height 0
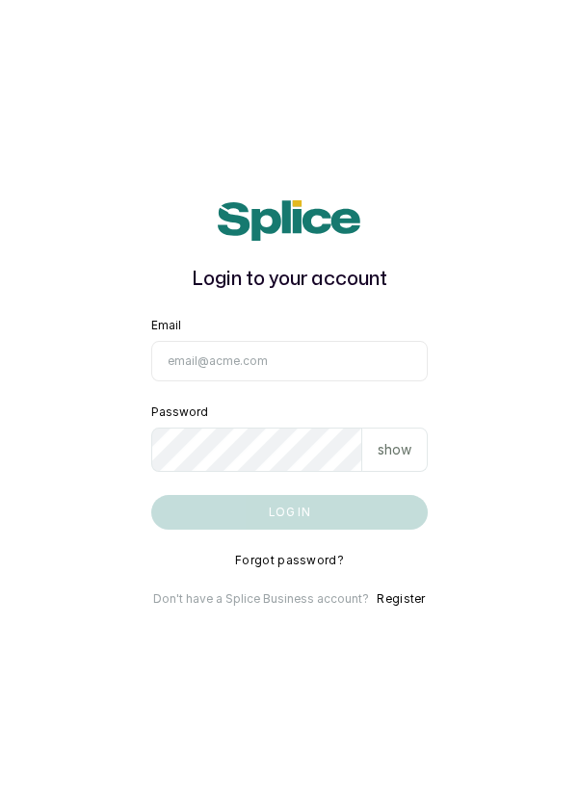
click at [246, 381] on input "Email" at bounding box center [289, 361] width 277 height 40
type input "info@dermaspaceng.com"
click at [151, 495] on button "Log in" at bounding box center [289, 512] width 277 height 35
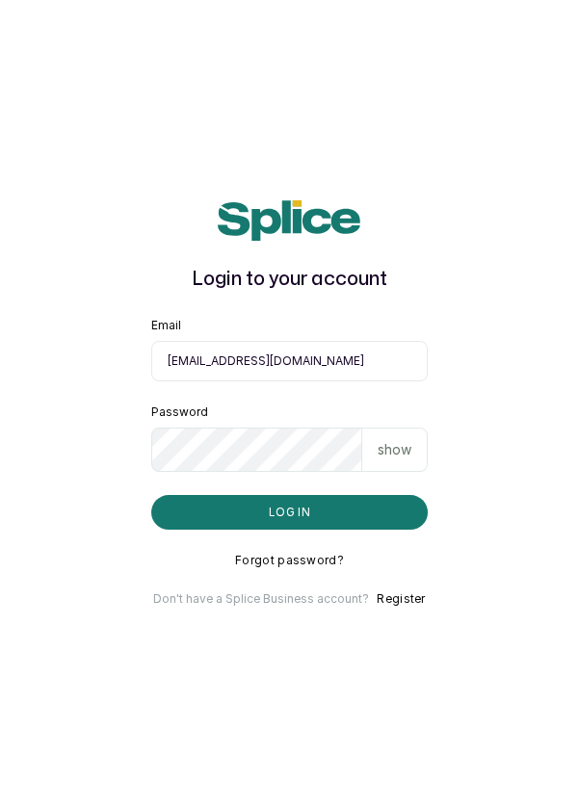
click at [360, 381] on input "info@dermaspaceng.com" at bounding box center [289, 361] width 277 height 40
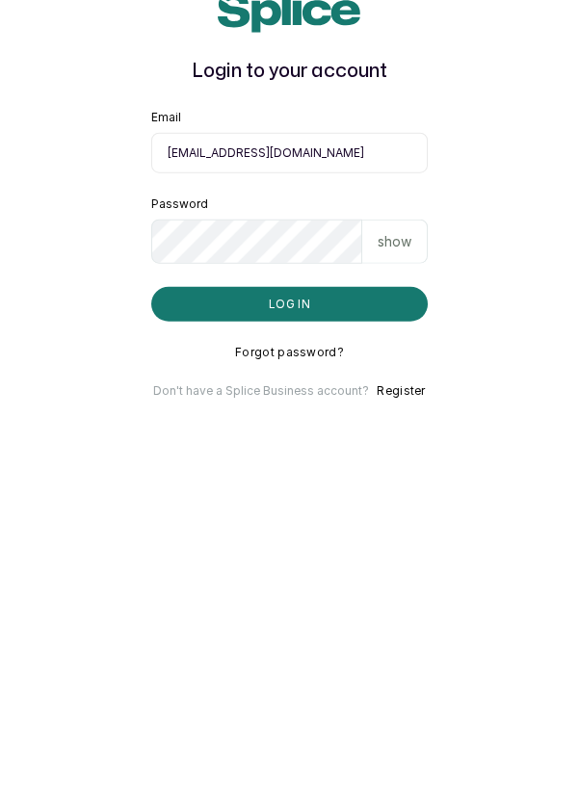
click at [352, 530] on button "Log in" at bounding box center [289, 512] width 277 height 35
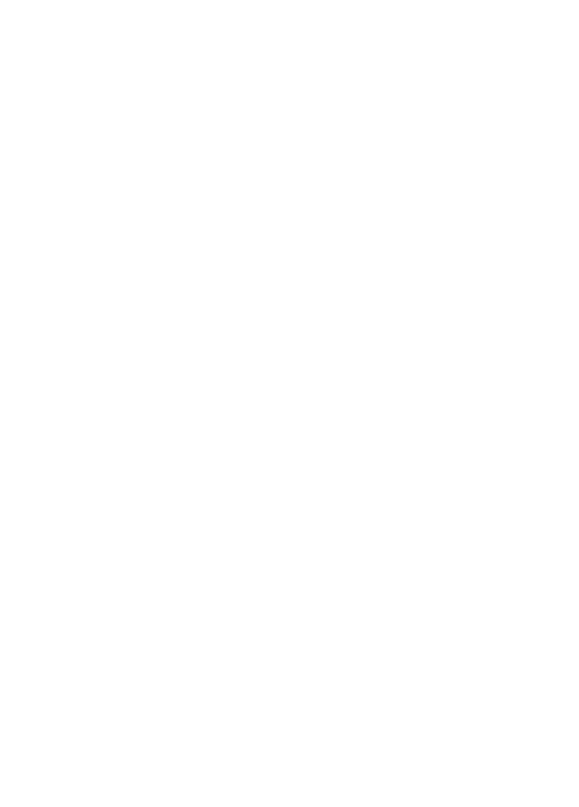
click at [98, 0] on html at bounding box center [289, 0] width 579 height 0
click at [107, 0] on html at bounding box center [289, 0] width 579 height 0
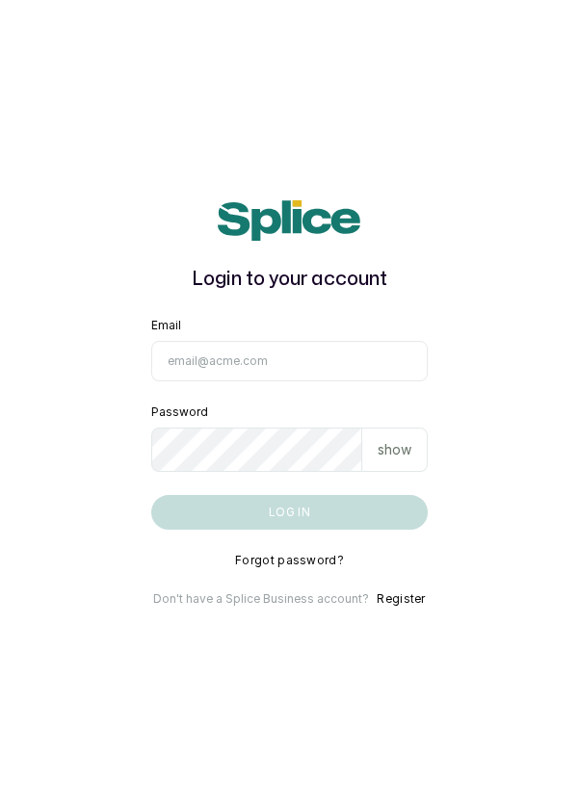
scroll to position [92, 0]
click at [333, 341] on input "Email" at bounding box center [289, 361] width 277 height 40
type input "info@dermaspaceng.com"
click at [151, 495] on button "Log in" at bounding box center [289, 512] width 277 height 35
click at [351, 381] on input "Email" at bounding box center [289, 361] width 277 height 40
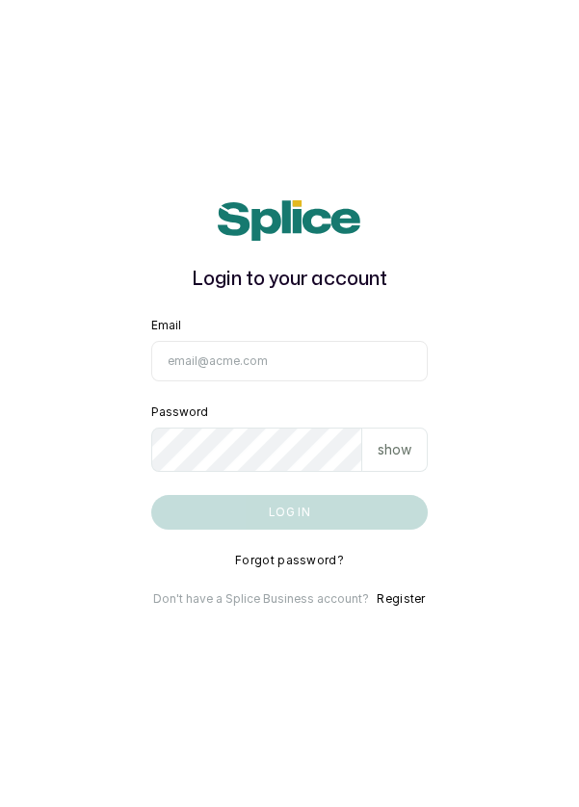
type input "info@dermaspaceng.com"
click at [151, 495] on button "Log in" at bounding box center [289, 512] width 277 height 35
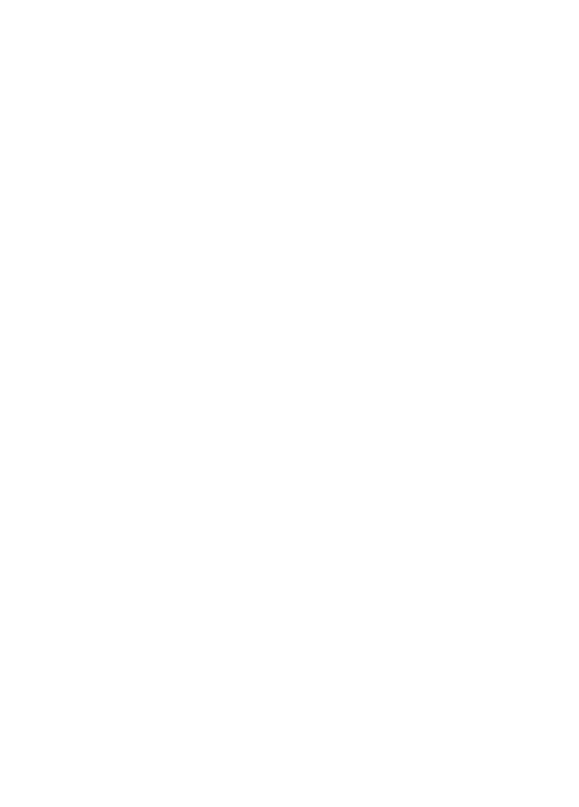
click at [223, 0] on html at bounding box center [289, 0] width 579 height 0
click at [0, 0] on html at bounding box center [289, 0] width 579 height 0
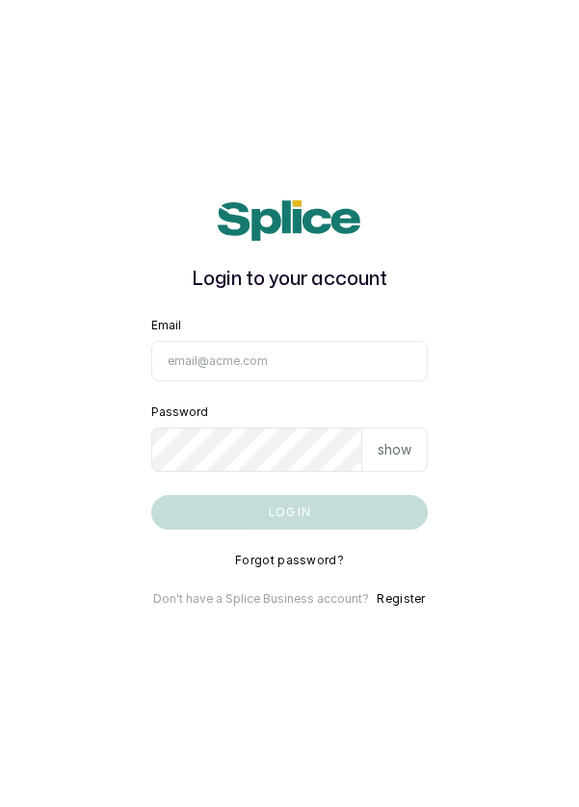
click at [329, 381] on input "Email" at bounding box center [289, 361] width 277 height 40
type input "[EMAIL_ADDRESS][DOMAIN_NAME]"
click at [151, 495] on button "Log in" at bounding box center [289, 512] width 277 height 35
